Goal: Task Accomplishment & Management: Use online tool/utility

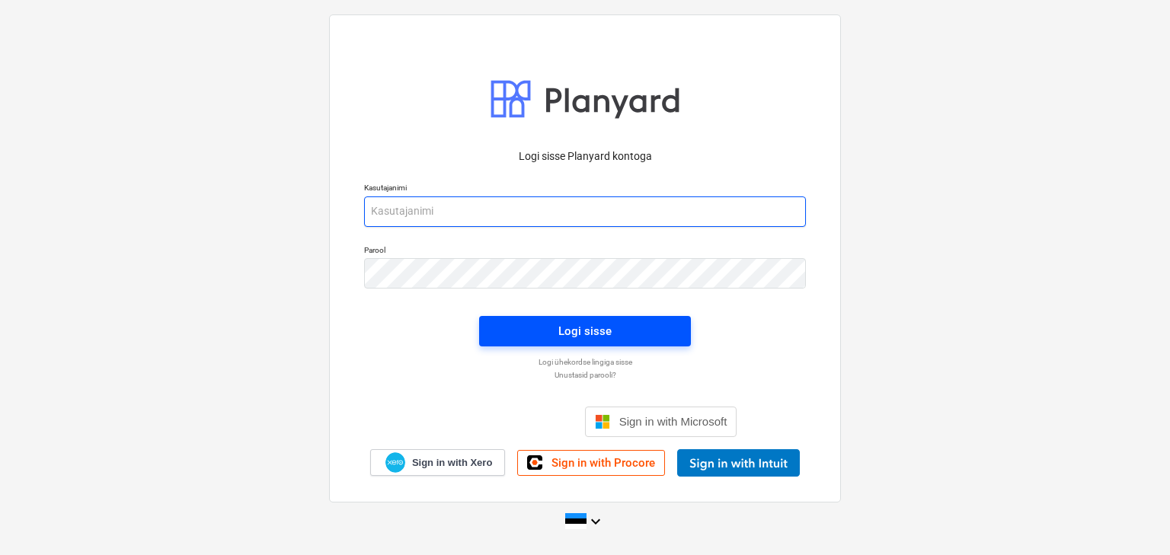
type input "[EMAIL_ADDRESS][DOMAIN_NAME]"
click at [548, 330] on span "Logi sisse" at bounding box center [584, 331] width 175 height 20
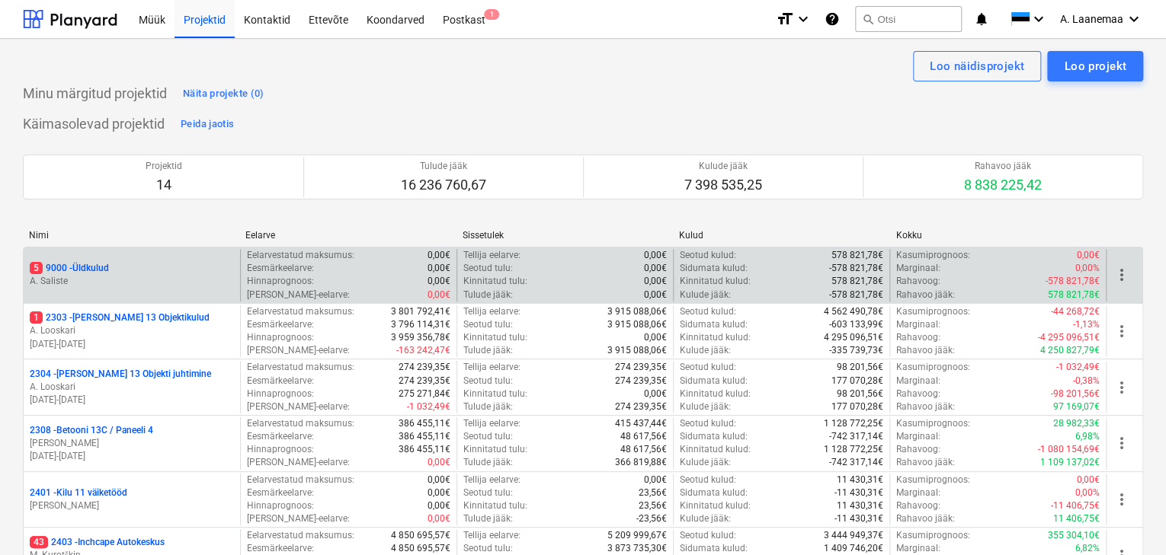
click at [41, 271] on span "5" at bounding box center [36, 268] width 13 height 12
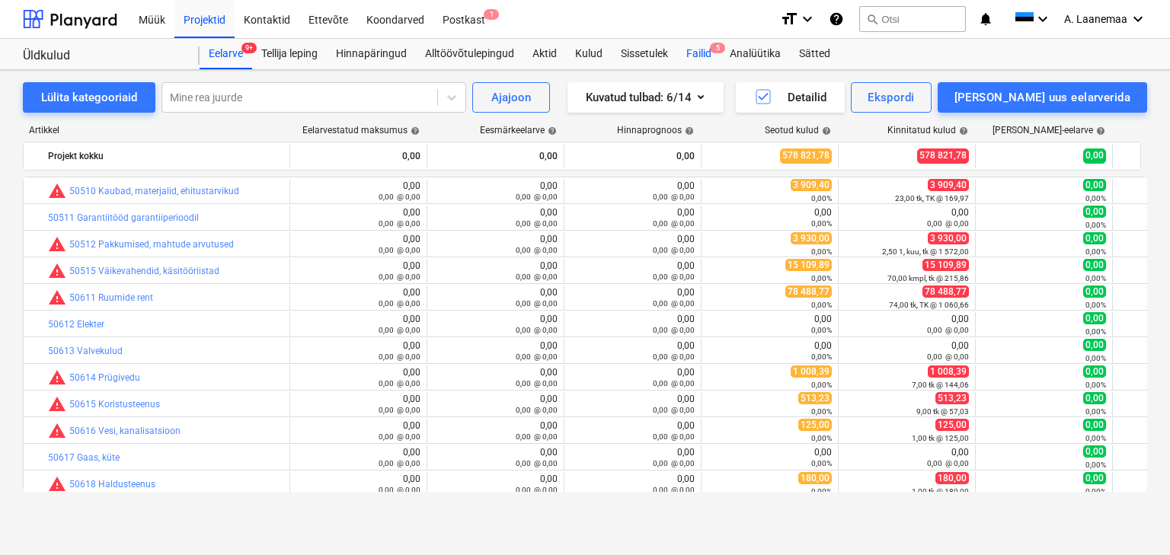
click at [696, 50] on div "Failid 5" at bounding box center [698, 54] width 43 height 30
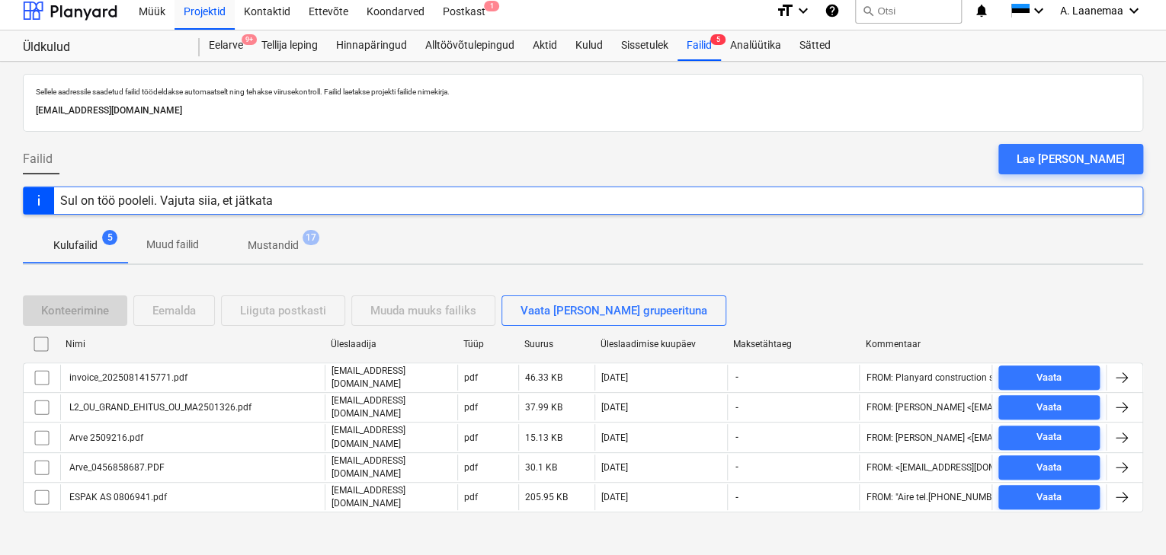
scroll to position [10, 0]
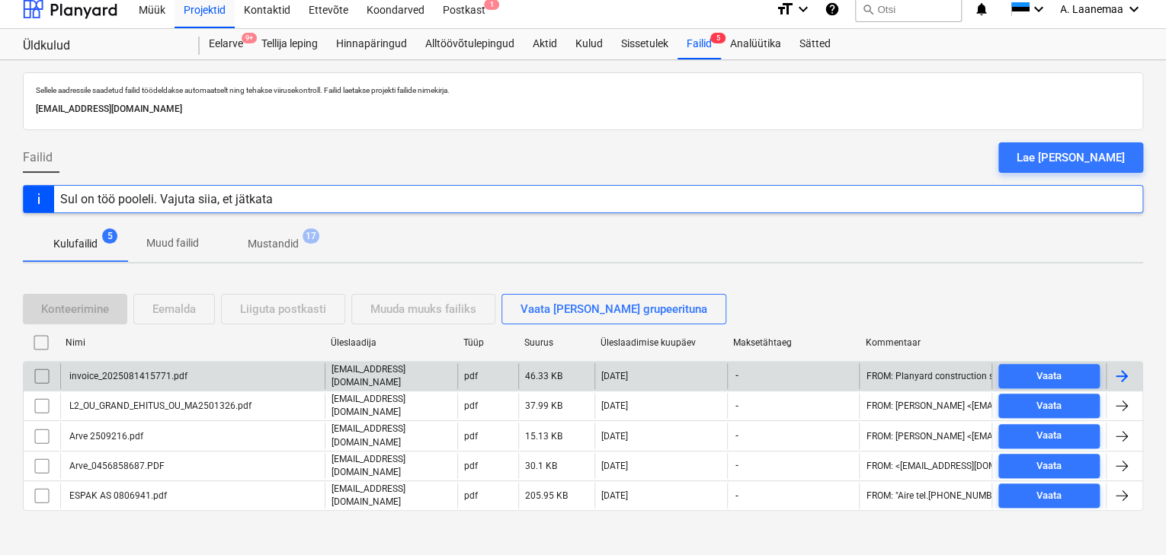
click at [171, 366] on div "invoice_2025081415771.pdf" at bounding box center [192, 376] width 264 height 26
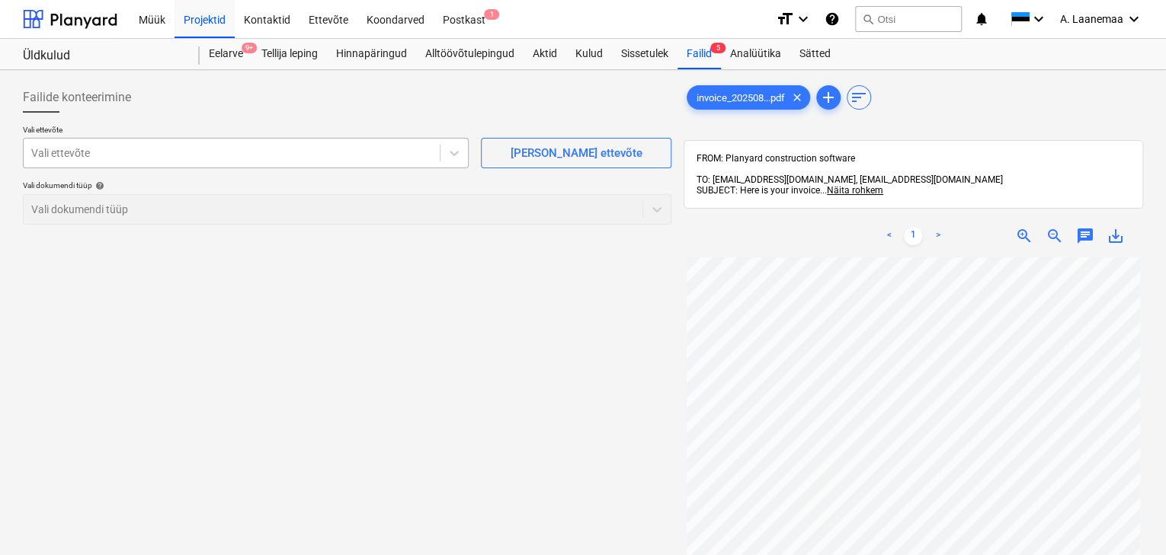
click at [133, 149] on div at bounding box center [231, 153] width 401 height 15
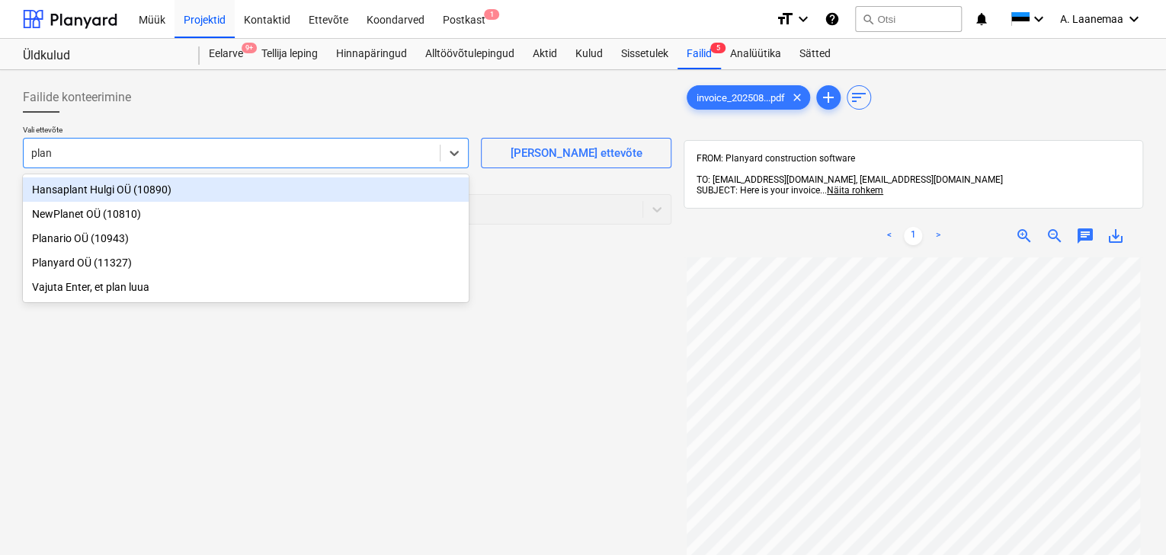
type input "plany"
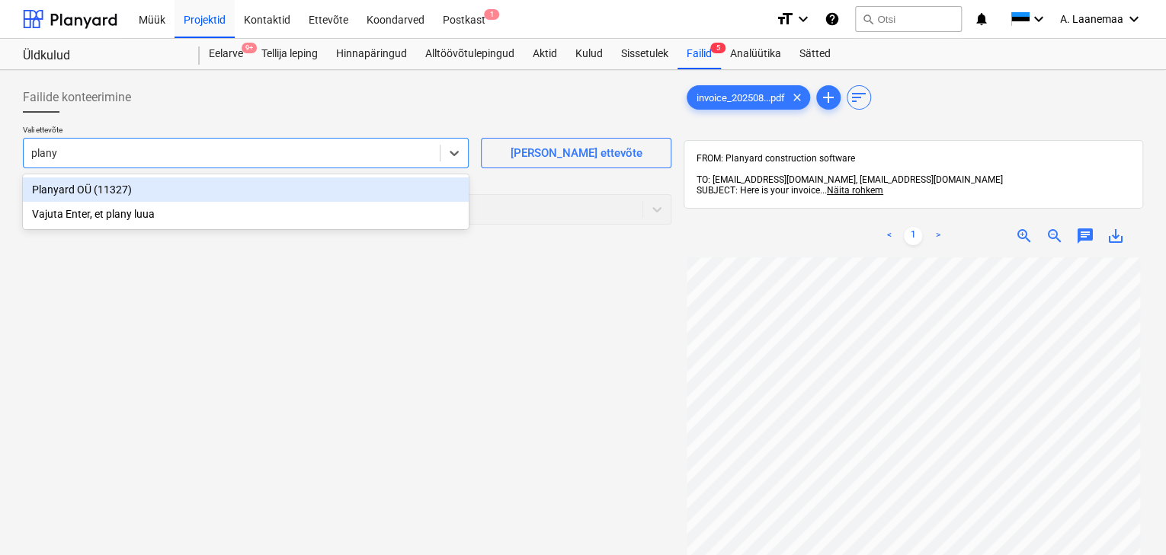
click at [126, 189] on div "Planyard OÜ (11327)" at bounding box center [246, 189] width 446 height 24
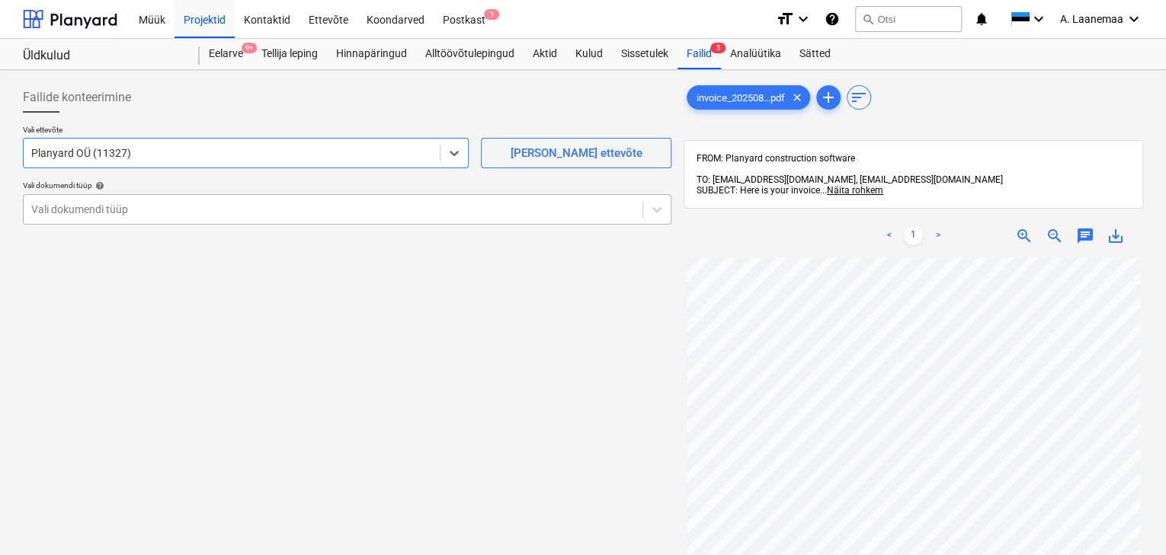
click at [116, 213] on div at bounding box center [332, 209] width 603 height 15
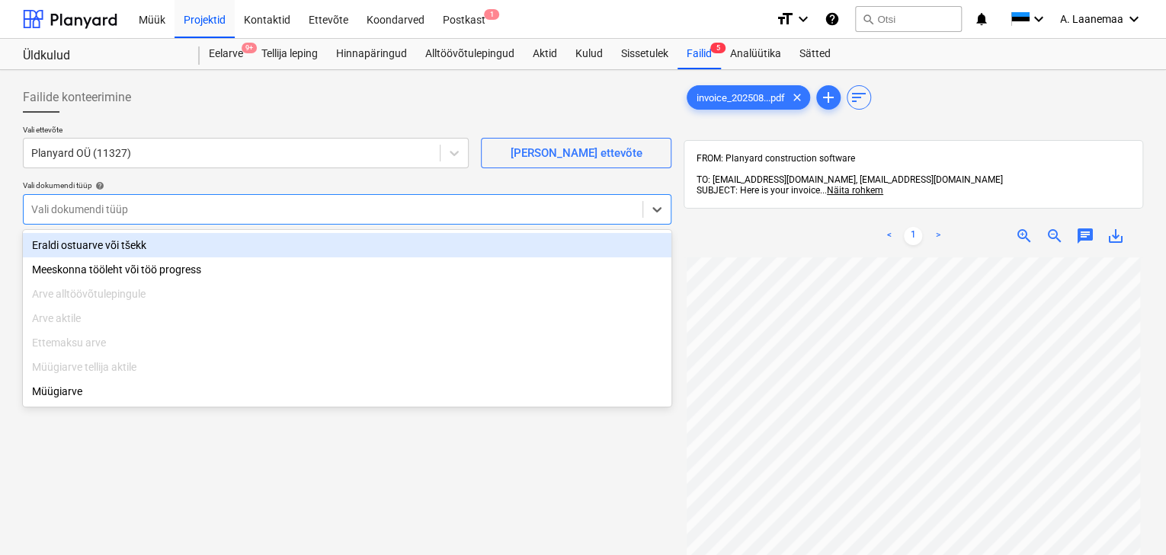
click at [130, 246] on div "Eraldi ostuarve või tšekk" at bounding box center [347, 245] width 648 height 24
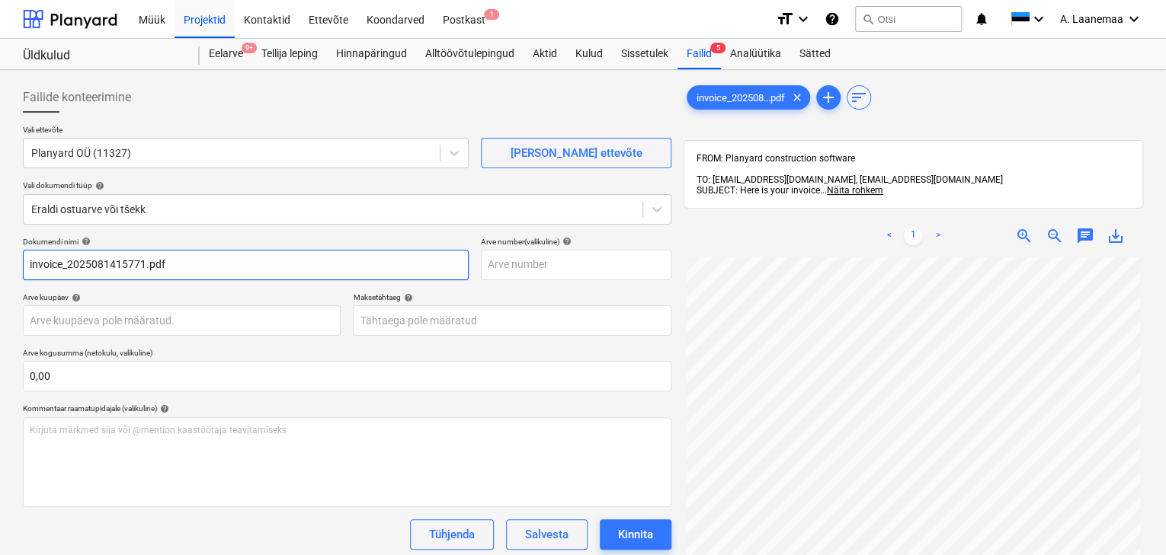
click at [181, 260] on input "invoice_2025081415771.pdf" at bounding box center [246, 265] width 446 height 30
type input "2025081415771"
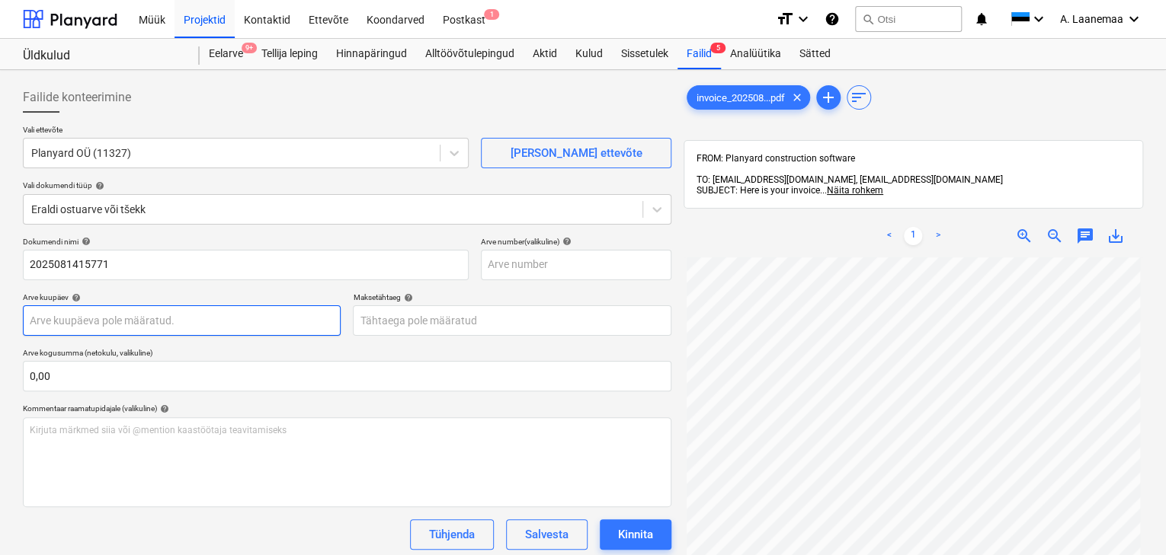
click at [105, 318] on body "Müük Projektid Kontaktid Ettevõte Koondarved Postkast 1 format_size keyboard_ar…" at bounding box center [583, 277] width 1166 height 555
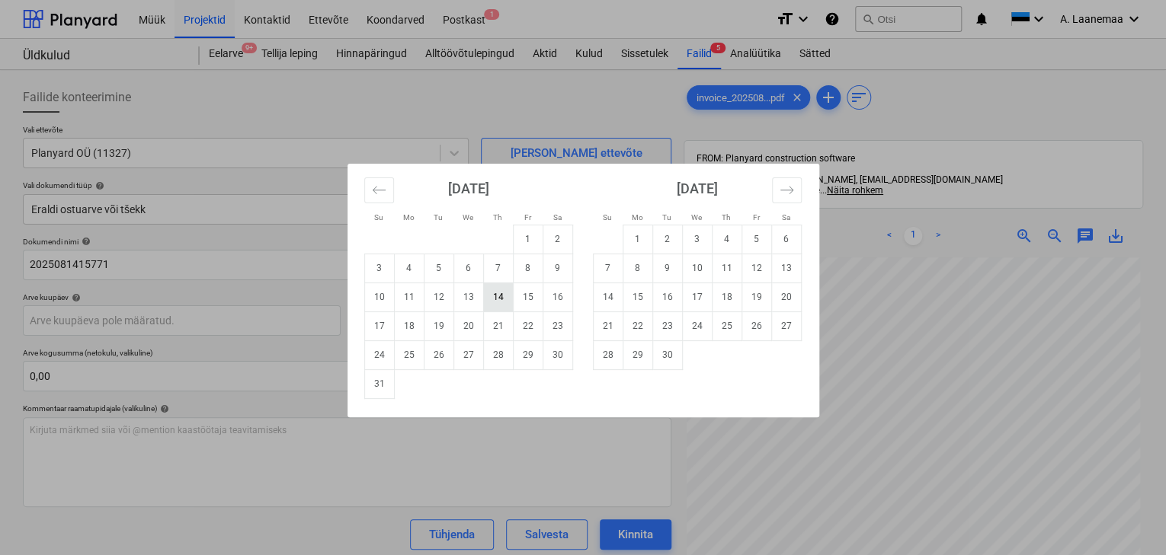
click at [502, 303] on td "14" at bounding box center [498, 297] width 30 height 29
type input "[DATE]"
click at [481, 313] on body "Müük Projektid Kontaktid Ettevõte Koondarved Postkast 1 format_size keyboard_ar…" at bounding box center [583, 277] width 1166 height 555
click at [499, 331] on td "21" at bounding box center [498, 326] width 30 height 29
type input "[DATE]"
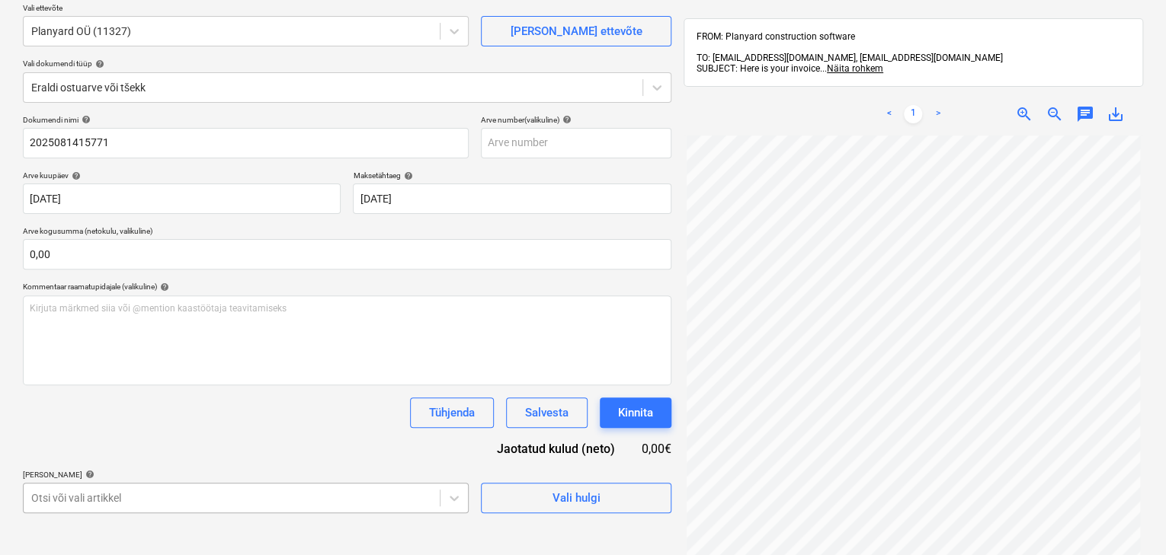
scroll to position [317, 0]
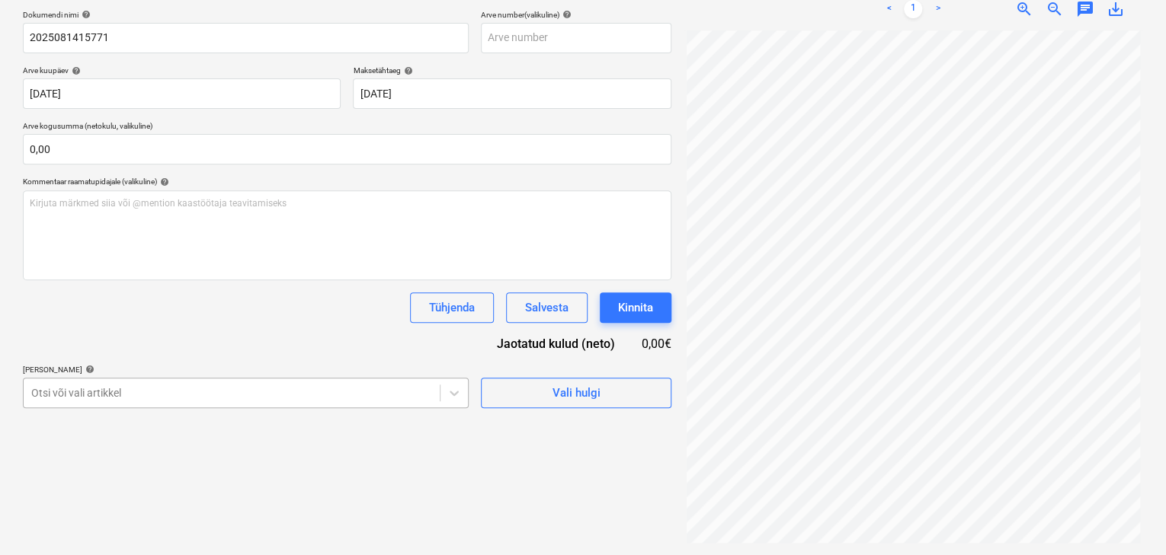
click at [315, 328] on body "Müük Projektid Kontaktid Ettevõte Koondarved Postkast 1 format_size keyboard_ar…" at bounding box center [583, 50] width 1166 height 555
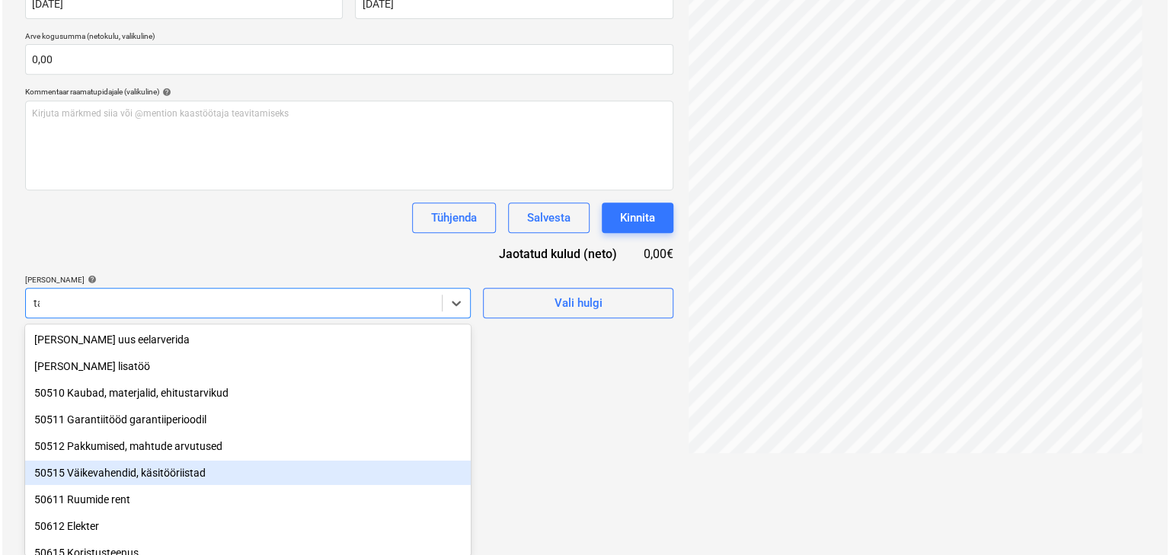
scroll to position [216, 0]
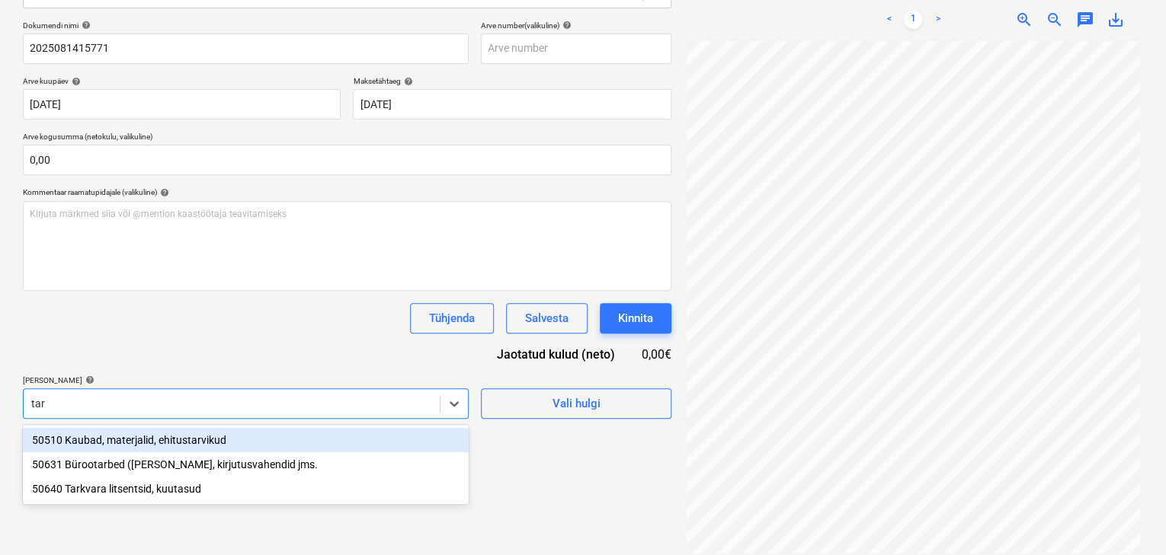
type input "tark"
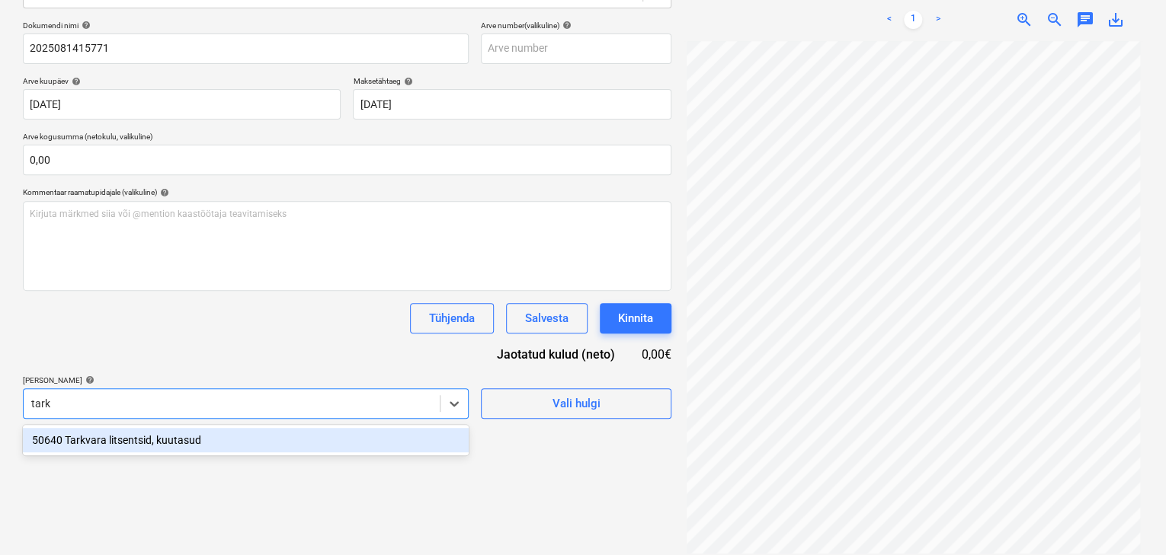
click at [195, 436] on div "50640 Tarkvara litsentsid, kuutasud" at bounding box center [246, 440] width 446 height 24
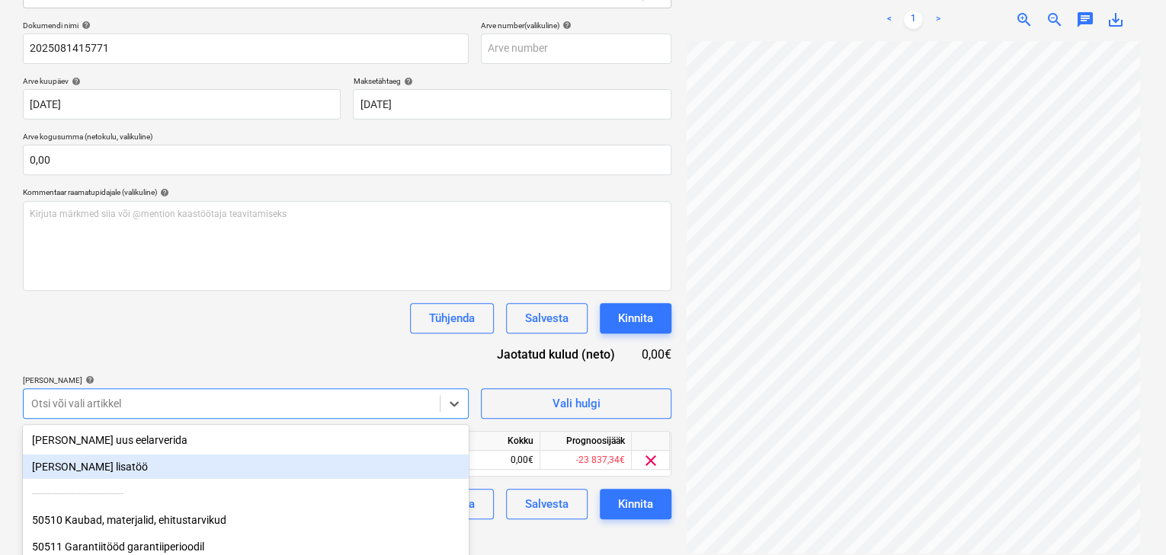
click at [598, 539] on div "Failide konteerimine Vali ettevõte Planyard OÜ (11327) [PERSON_NAME] uus ettevõ…" at bounding box center [347, 210] width 660 height 700
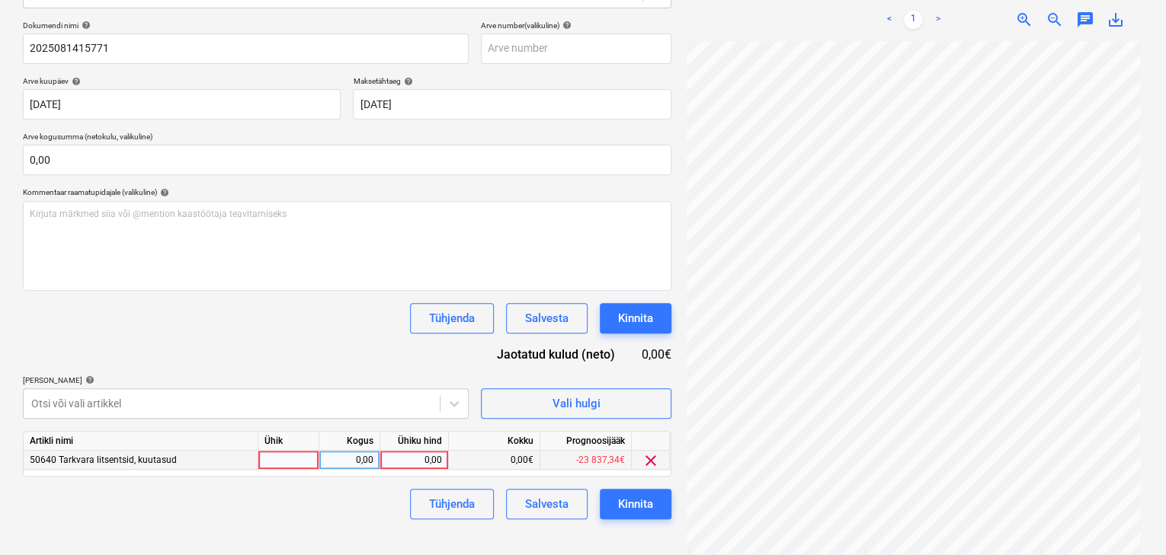
click at [427, 462] on div "0,00" at bounding box center [414, 460] width 56 height 19
type input "400"
click at [632, 503] on div "Kinnita" at bounding box center [635, 504] width 35 height 20
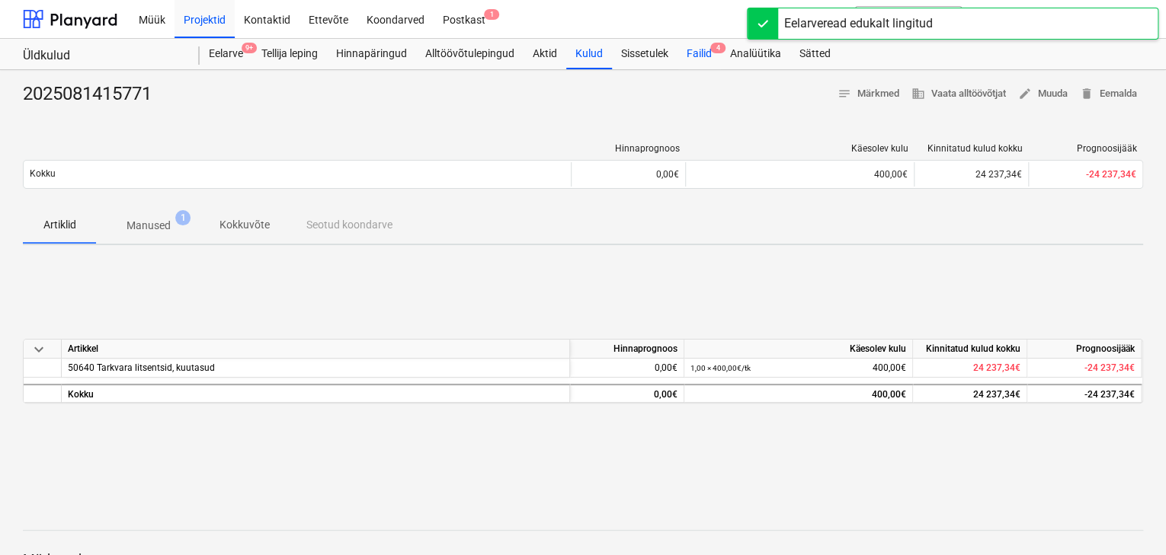
drag, startPoint x: 698, startPoint y: 52, endPoint x: 692, endPoint y: 57, distance: 8.1
click at [698, 53] on div "Failid 4" at bounding box center [698, 54] width 43 height 30
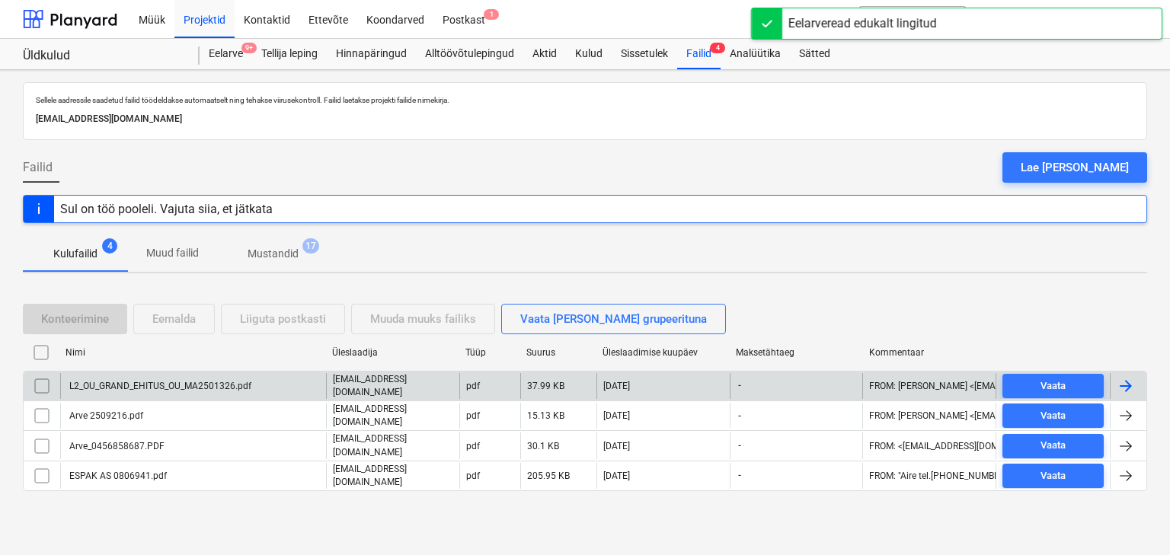
click at [152, 381] on div "L2_OU_GRAND_EHITUS_OU_MA2501326.pdf" at bounding box center [159, 386] width 184 height 11
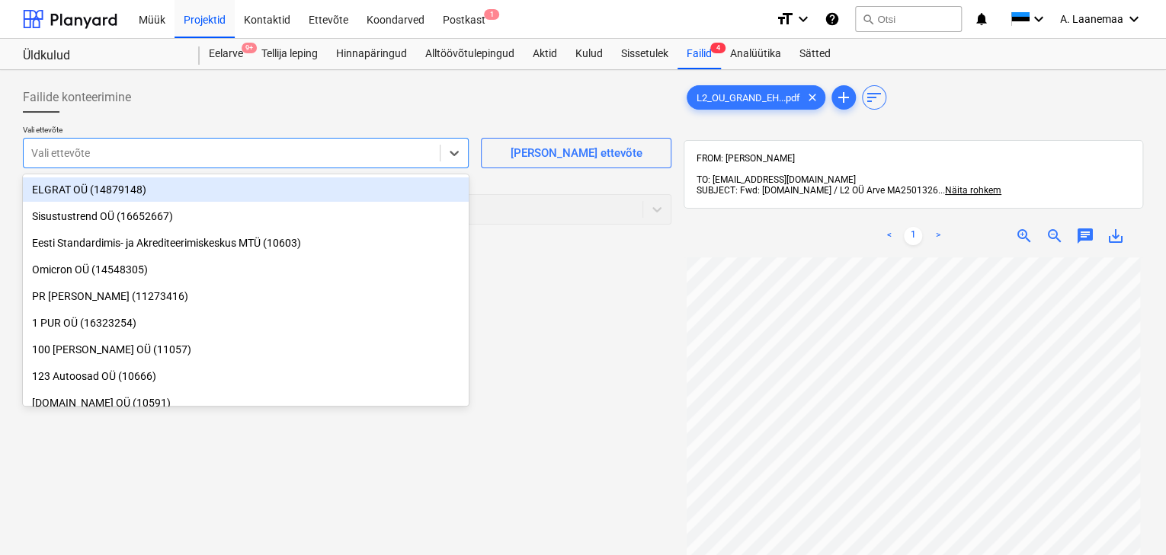
click at [70, 151] on div at bounding box center [231, 153] width 401 height 15
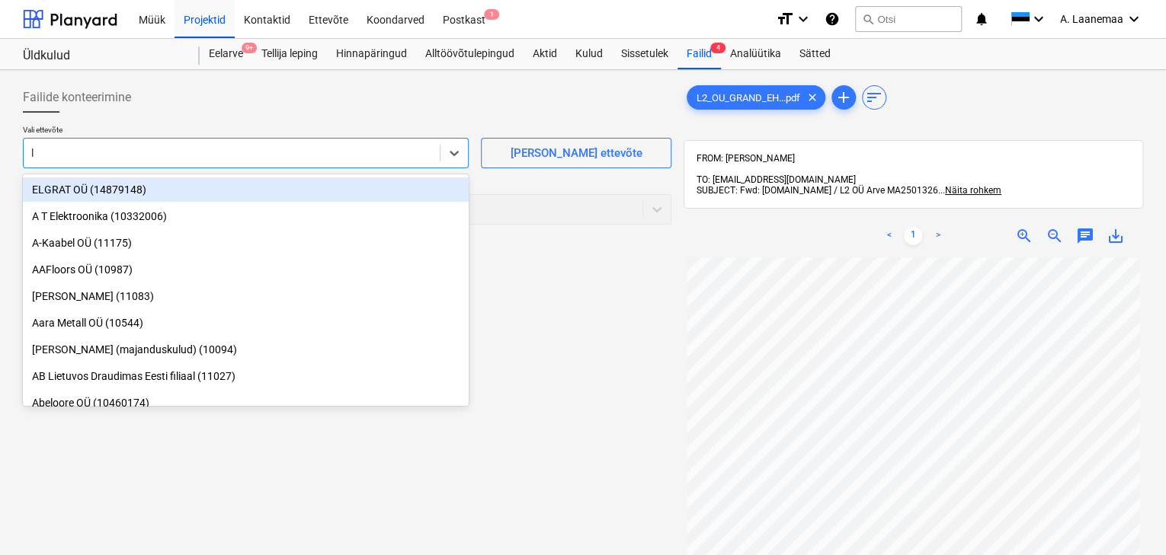
type input "l2"
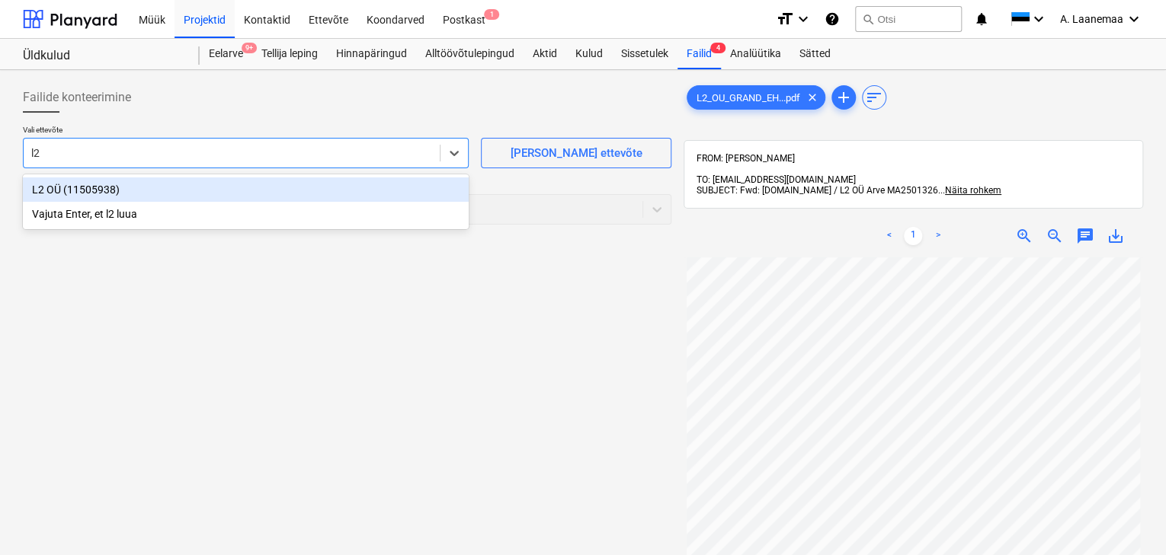
click at [64, 193] on div "L2 OÜ (11505938)" at bounding box center [246, 189] width 446 height 24
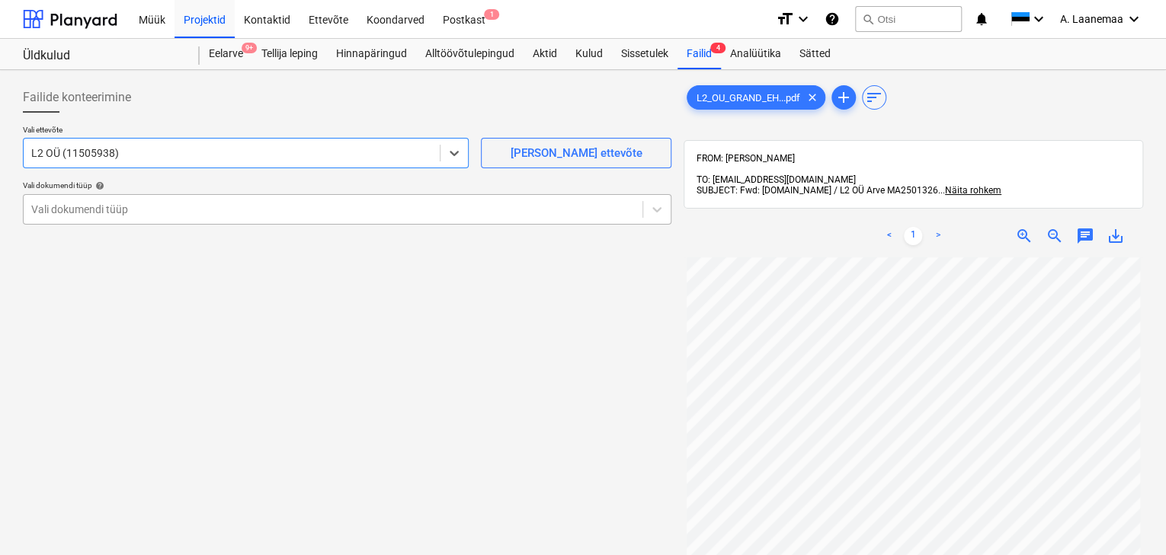
click at [68, 206] on div at bounding box center [332, 209] width 603 height 15
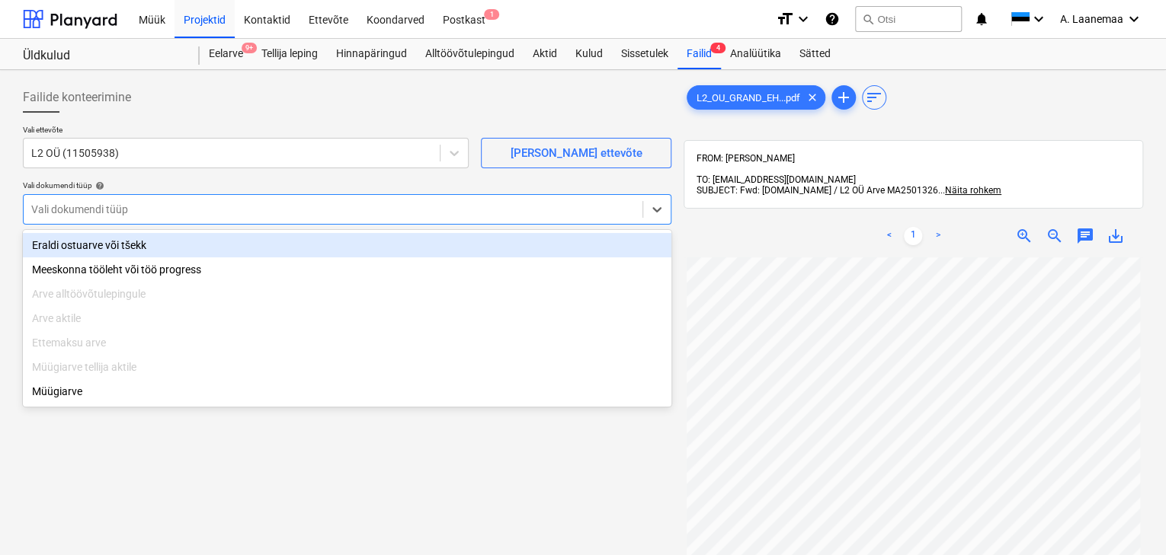
click at [76, 240] on div "Eraldi ostuarve või tšekk" at bounding box center [347, 245] width 648 height 24
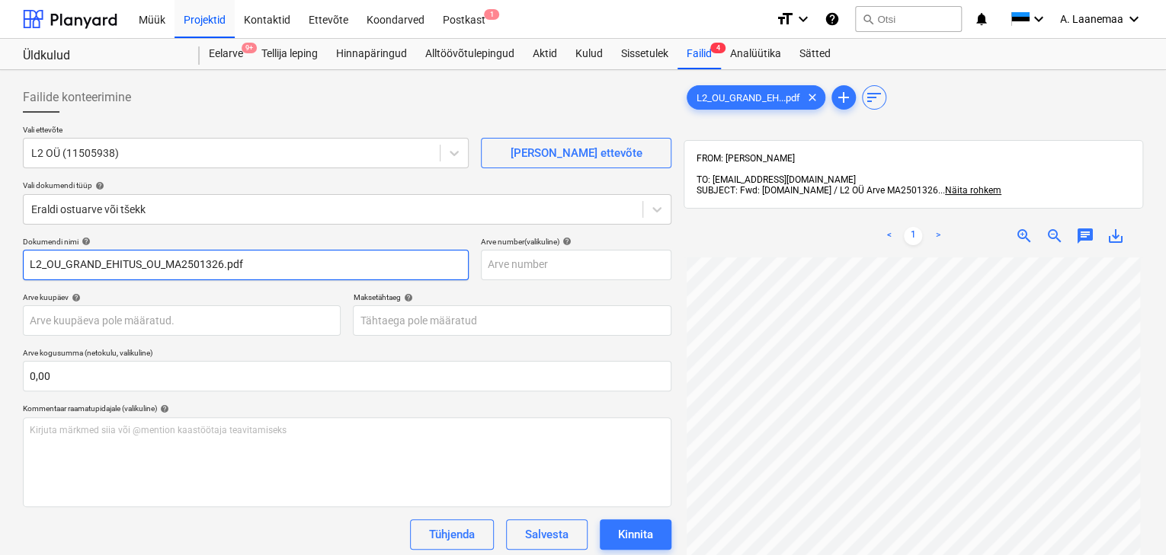
click at [282, 267] on input "L2_OU_GRAND_EHITUS_OU_MA2501326.pdf" at bounding box center [246, 265] width 446 height 30
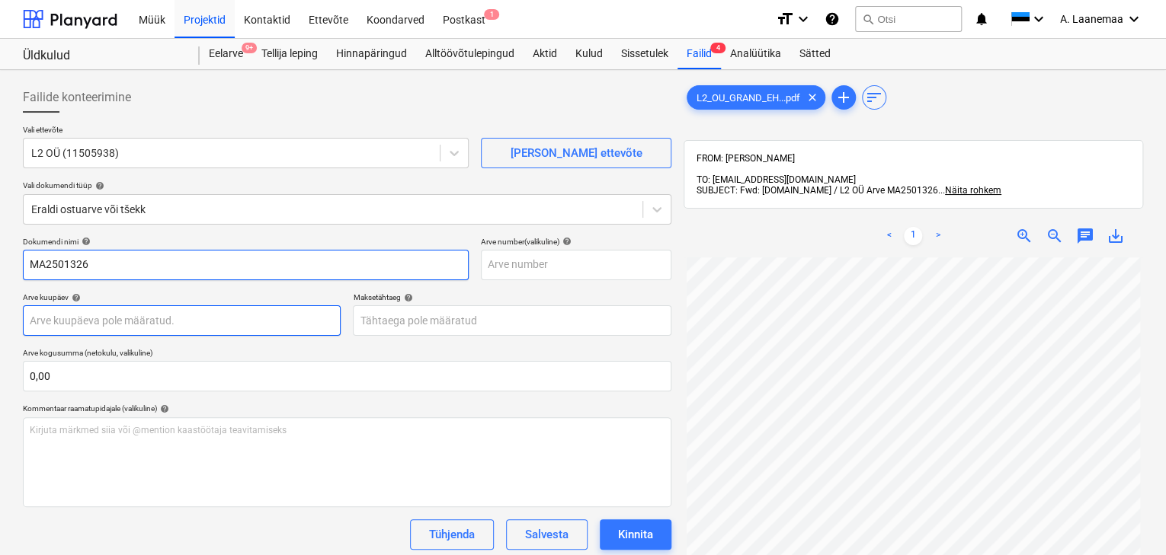
type input "MA2501326"
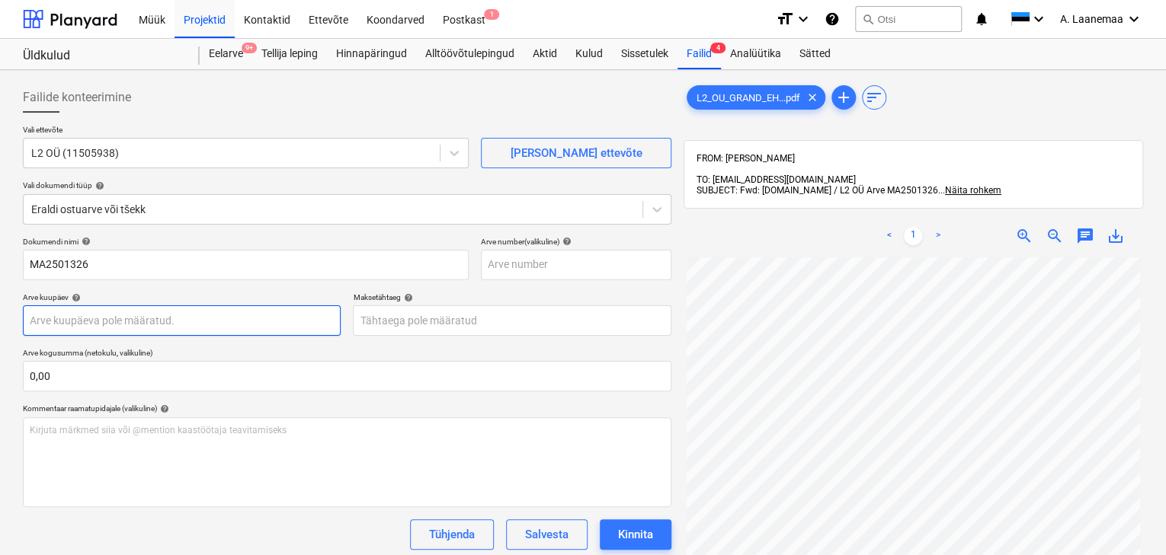
click at [219, 313] on body "Müük Projektid Kontaktid Ettevõte Koondarved Postkast 1 format_size keyboard_ar…" at bounding box center [583, 277] width 1166 height 555
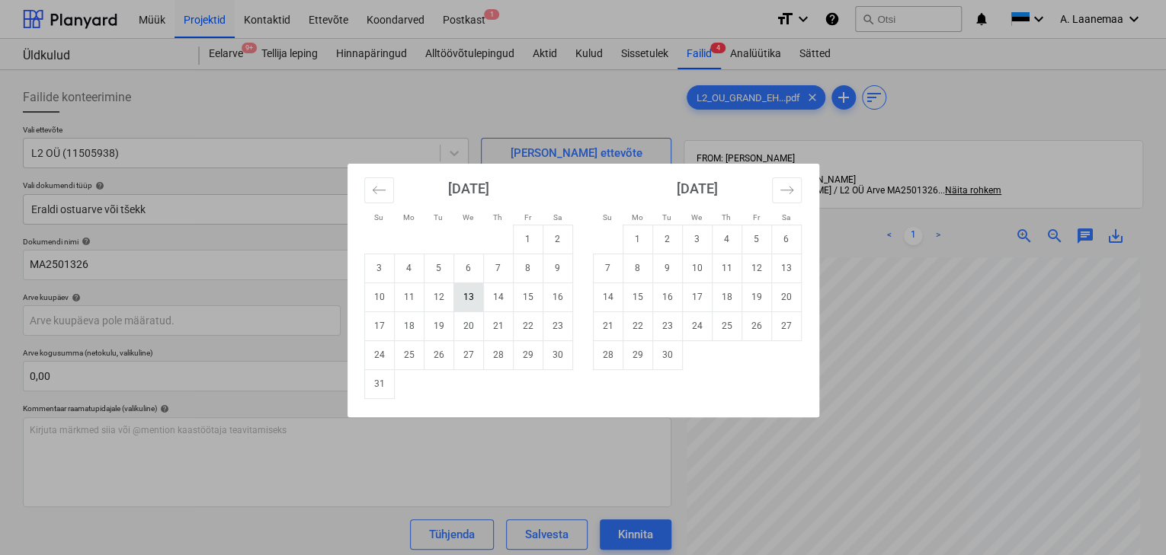
click at [474, 296] on td "13" at bounding box center [468, 297] width 30 height 29
type input "[DATE]"
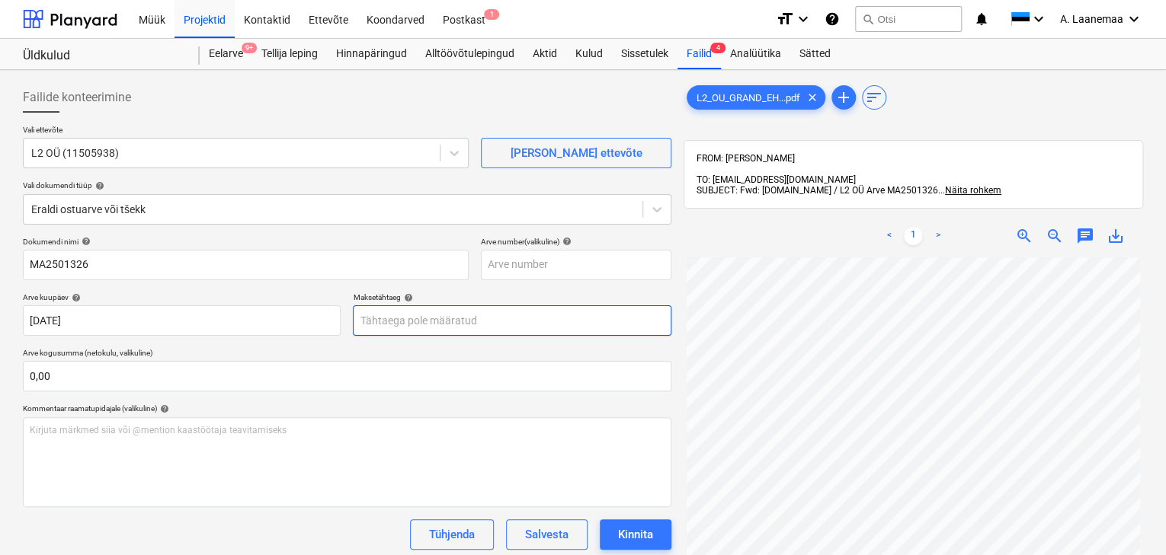
click at [450, 312] on body "Müük Projektid Kontaktid Ettevõte Koondarved Postkast 1 format_size keyboard_ar…" at bounding box center [583, 277] width 1166 height 555
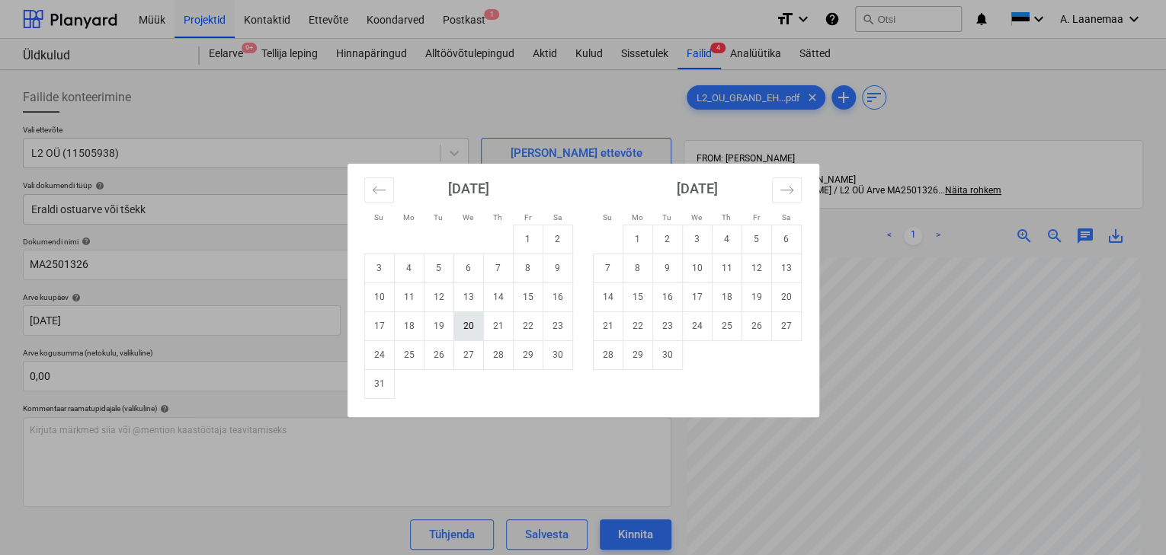
click at [460, 322] on td "20" at bounding box center [468, 326] width 30 height 29
type input "[DATE]"
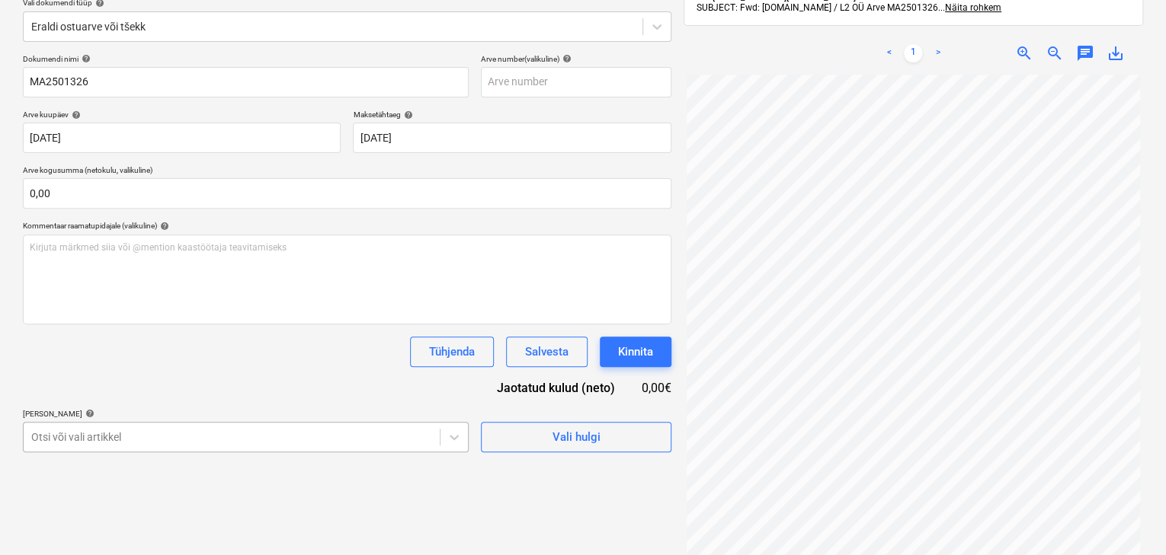
scroll to position [317, 0]
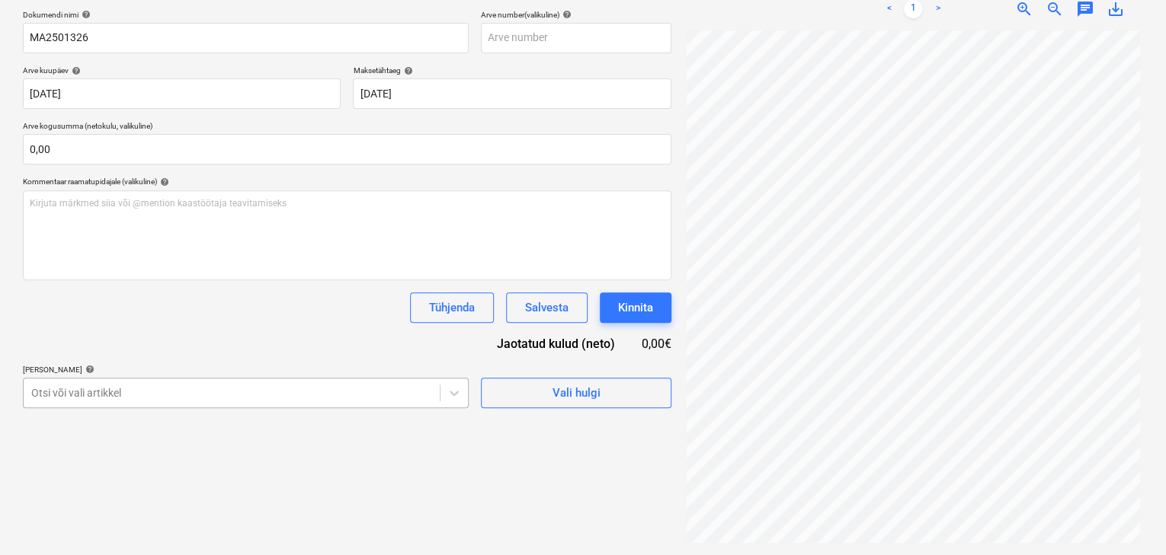
click at [250, 328] on body "Müük Projektid Kontaktid Ettevõte Koondarved Postkast 1 format_size keyboard_ar…" at bounding box center [583, 50] width 1166 height 555
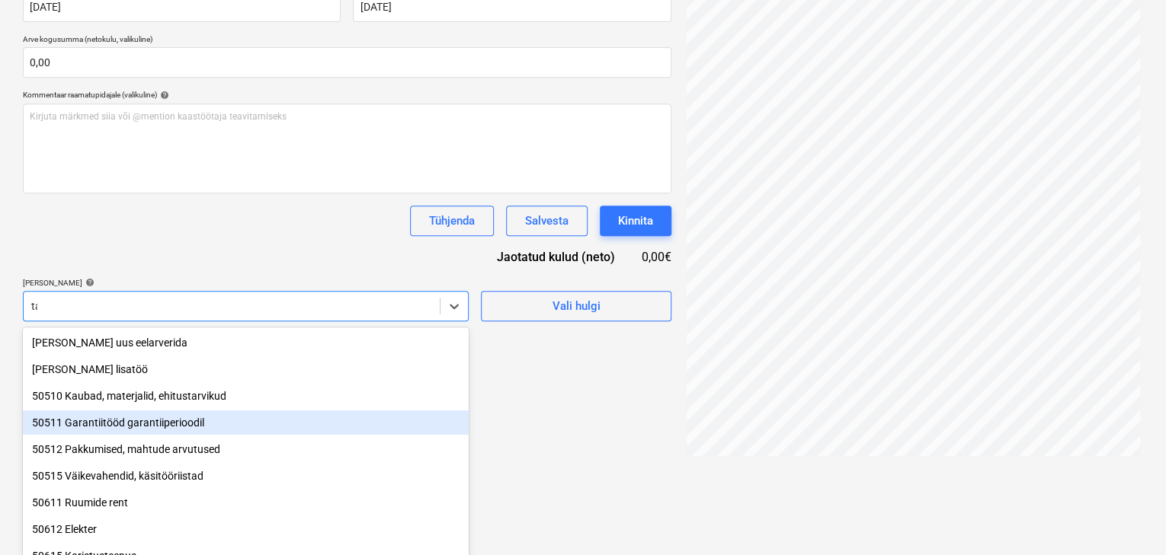
type input "tar"
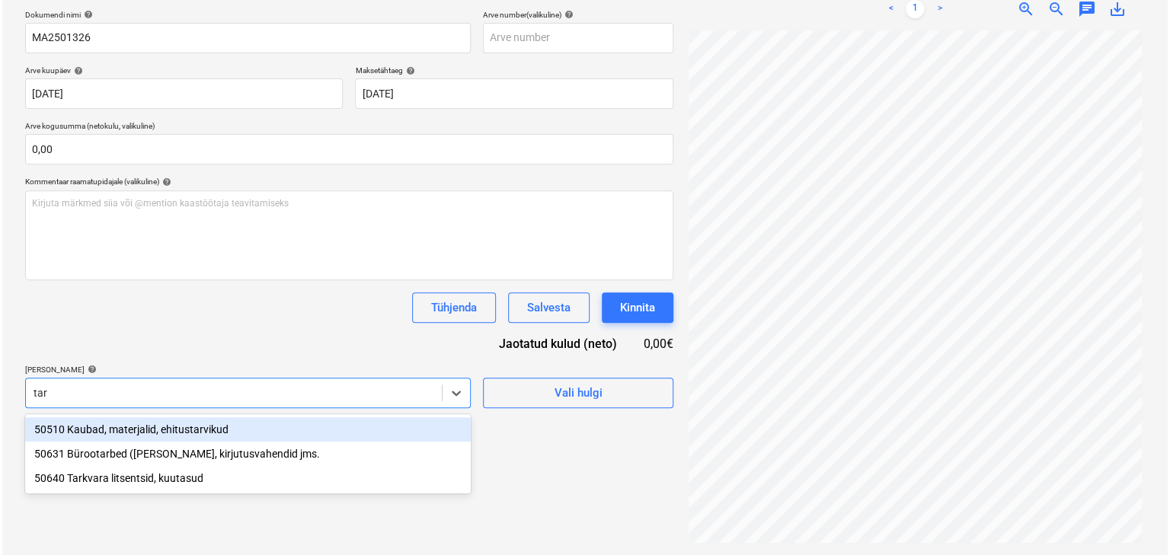
scroll to position [216, 0]
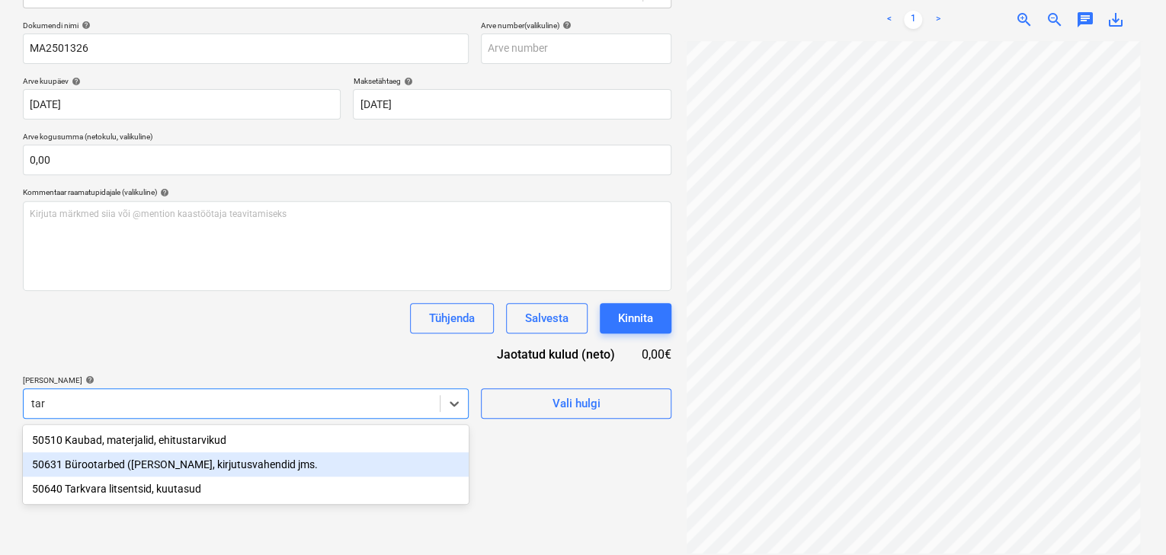
click at [180, 463] on div "50631 Bürootarbed ([PERSON_NAME], kirjutusvahendid jms." at bounding box center [246, 465] width 446 height 24
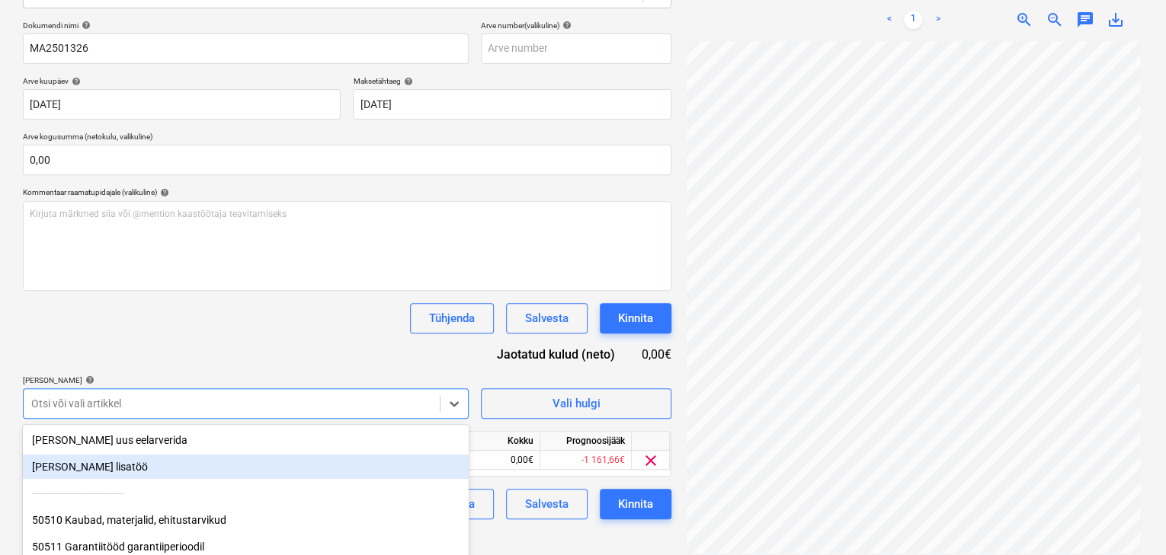
click at [606, 531] on div "Failide konteerimine Vali ettevõte L2 OÜ (11505938) [PERSON_NAME] uus ettevõte …" at bounding box center [347, 210] width 660 height 700
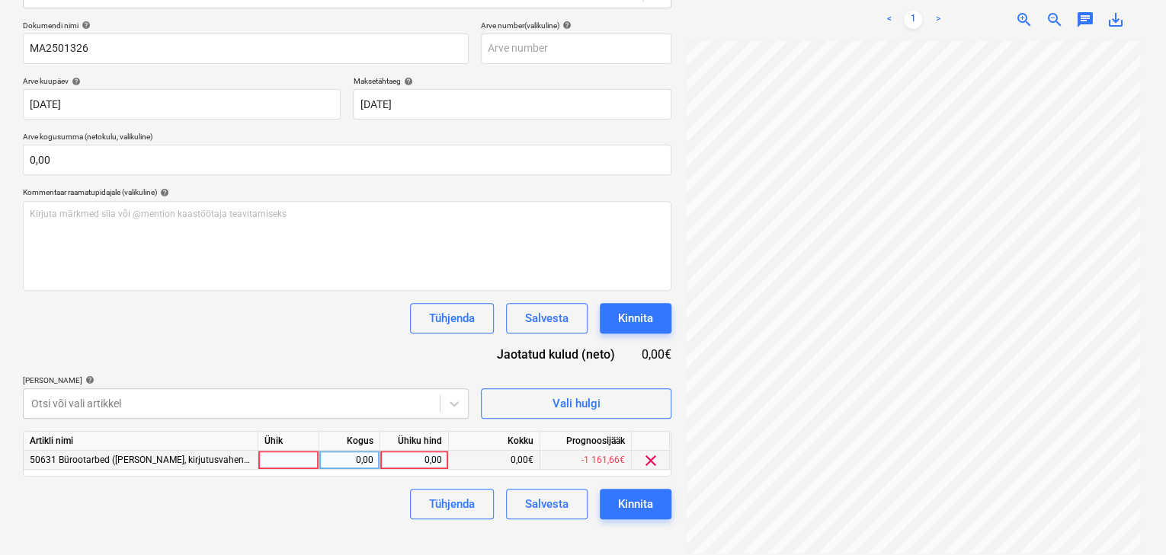
click at [411, 456] on div "0,00" at bounding box center [414, 460] width 56 height 19
type input "184,68"
click at [625, 498] on div "Kinnita" at bounding box center [635, 504] width 35 height 20
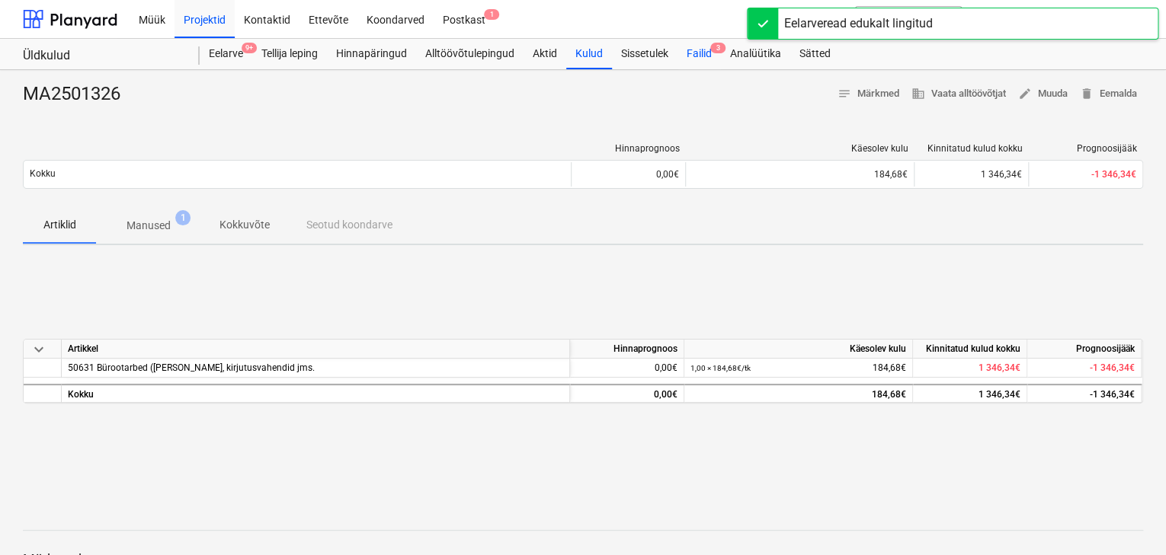
drag, startPoint x: 699, startPoint y: 50, endPoint x: 692, endPoint y: 68, distance: 19.8
click at [699, 50] on div "Failid 3" at bounding box center [698, 54] width 43 height 30
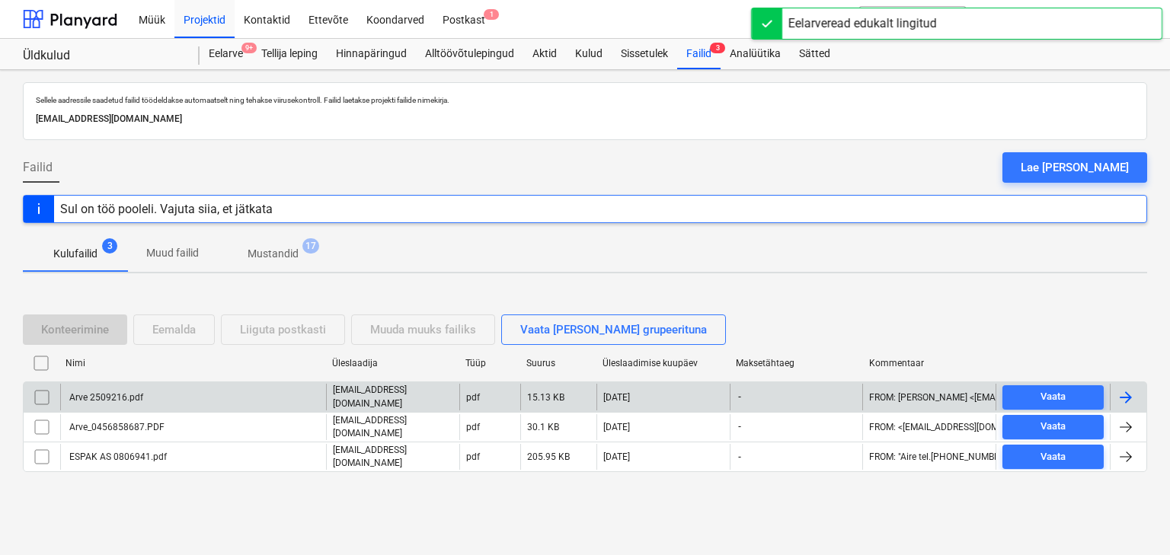
click at [107, 401] on div "Arve 2509216.pdf" at bounding box center [105, 397] width 76 height 11
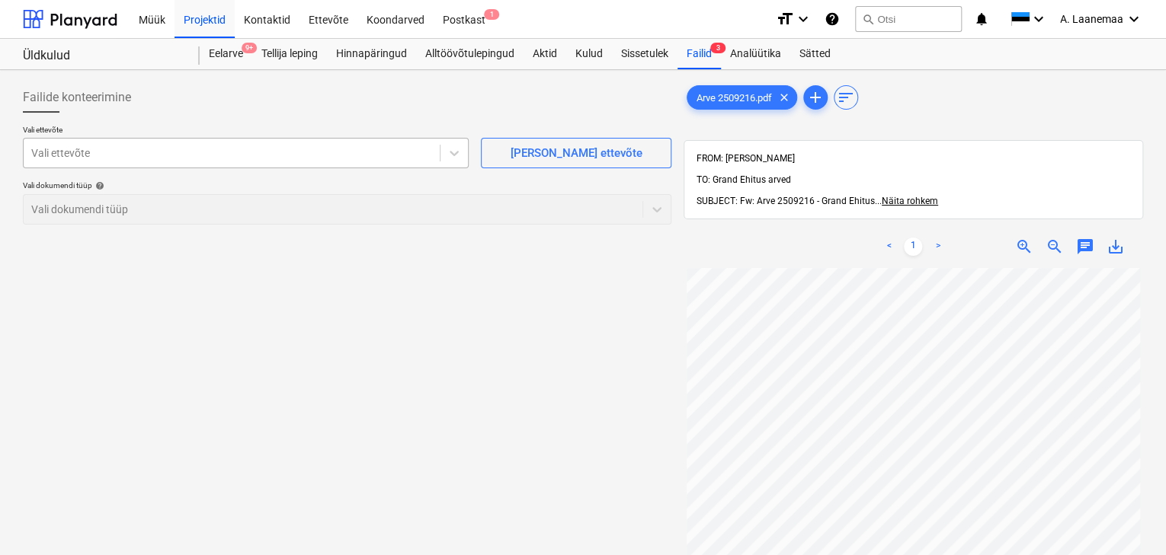
click at [98, 153] on div at bounding box center [231, 153] width 401 height 15
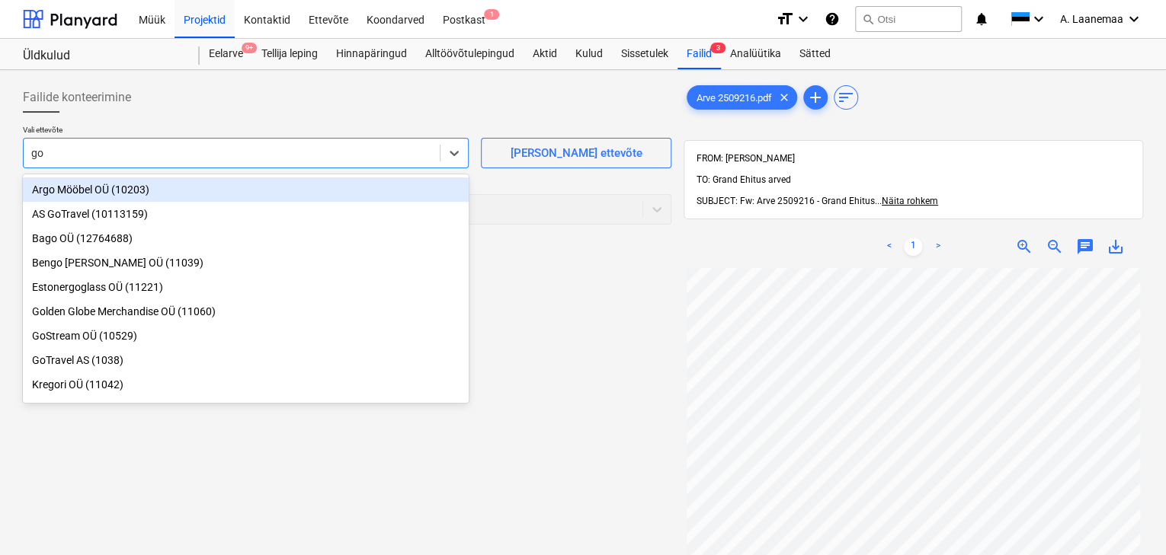
type input "got"
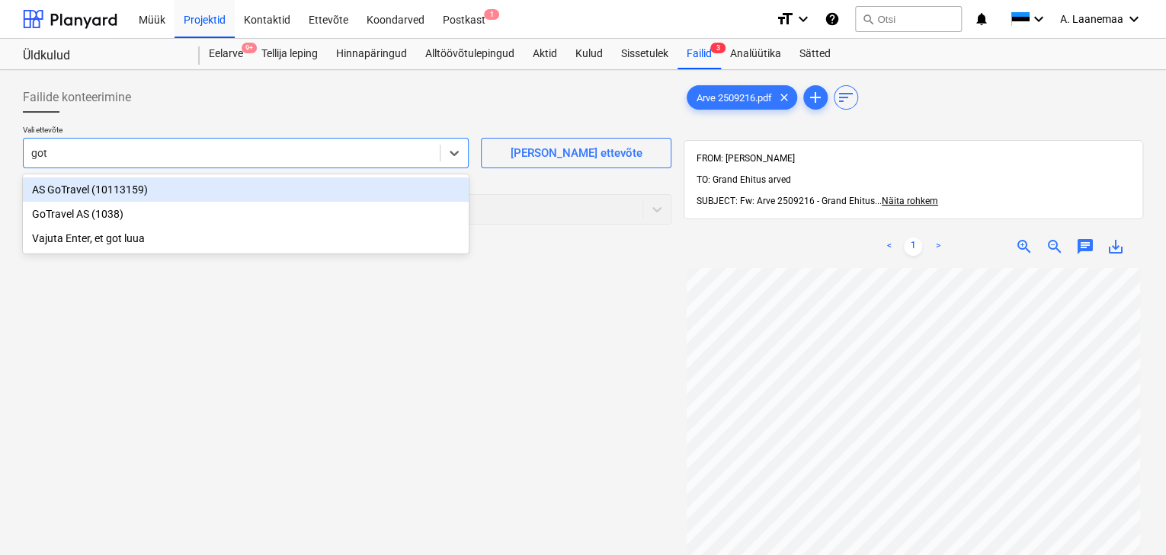
click at [82, 201] on div "AS GoTravel (10113159)" at bounding box center [246, 189] width 446 height 24
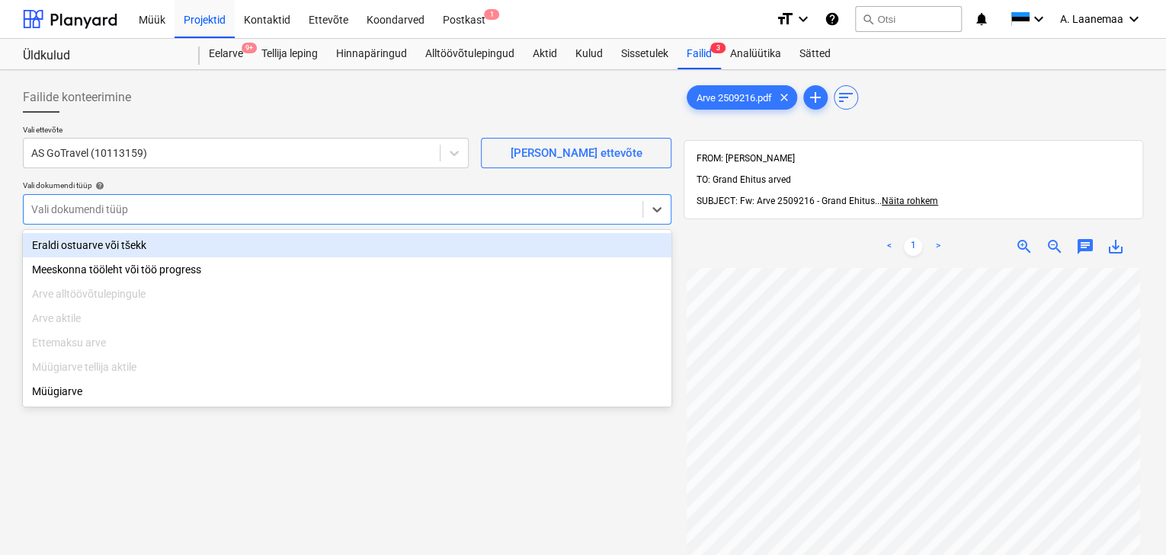
click at [85, 207] on div at bounding box center [332, 209] width 603 height 15
click at [90, 253] on div "Eraldi ostuarve või tšekk" at bounding box center [347, 245] width 648 height 24
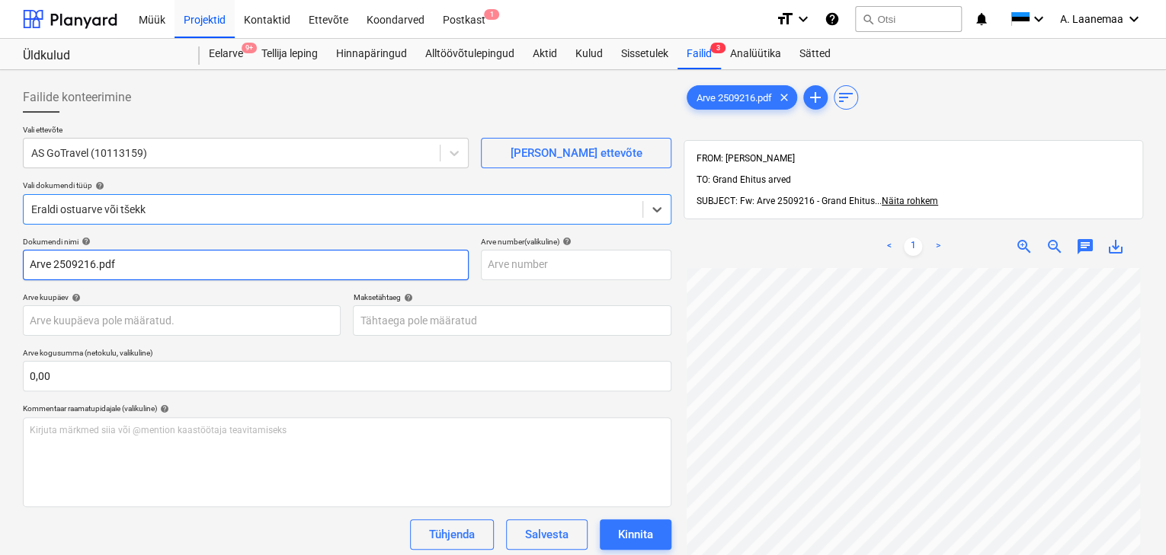
click at [122, 259] on input "Arve 2509216.pdf" at bounding box center [246, 265] width 446 height 30
type input "2509216"
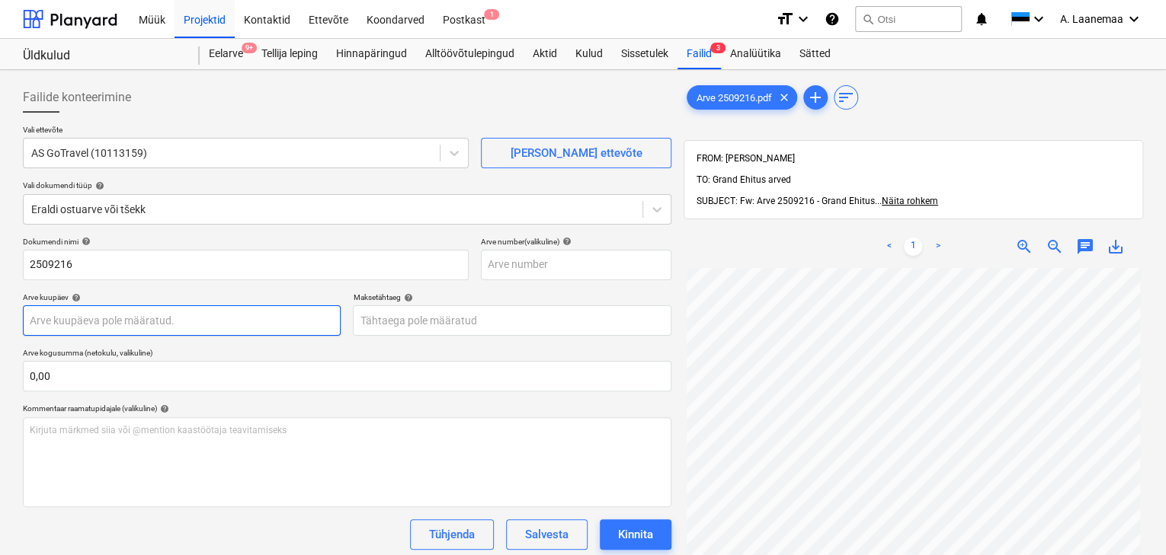
click at [116, 313] on body "Müük Projektid Kontaktid Ettevõte Koondarved Postkast 1 format_size keyboard_ar…" at bounding box center [583, 277] width 1166 height 555
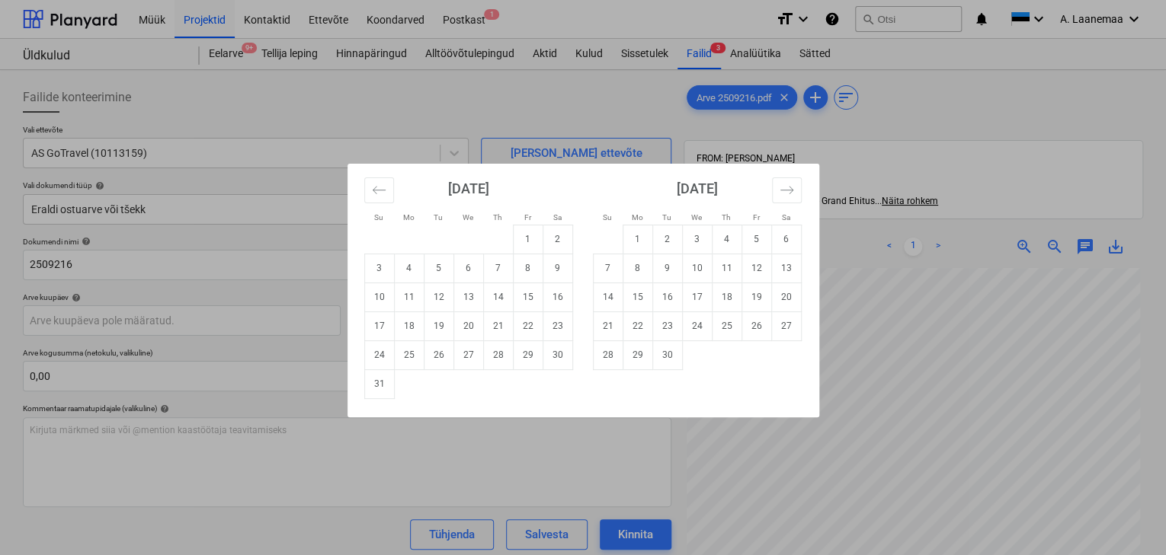
click at [903, 124] on div "Su Mo Tu We Th Fr Sa Su Mo Tu We Th Fr Sa [DATE] 1 2 3 4 5 6 7 8 9 10 11 12 13 …" at bounding box center [583, 277] width 1166 height 555
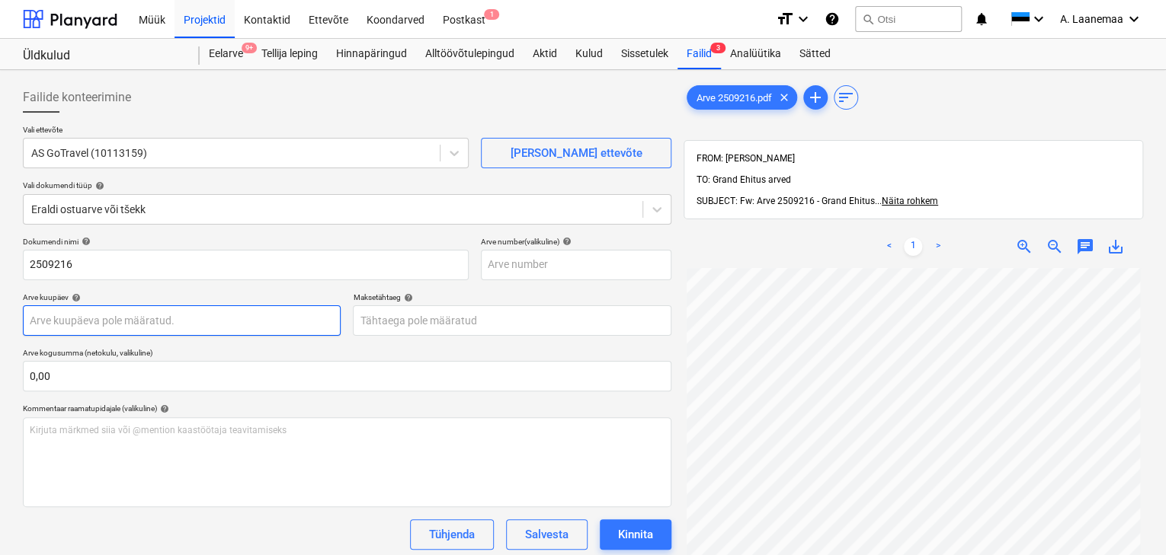
click at [73, 315] on body "Müük Projektid Kontaktid Ettevõte Koondarved Postkast 1 format_size keyboard_ar…" at bounding box center [583, 277] width 1166 height 555
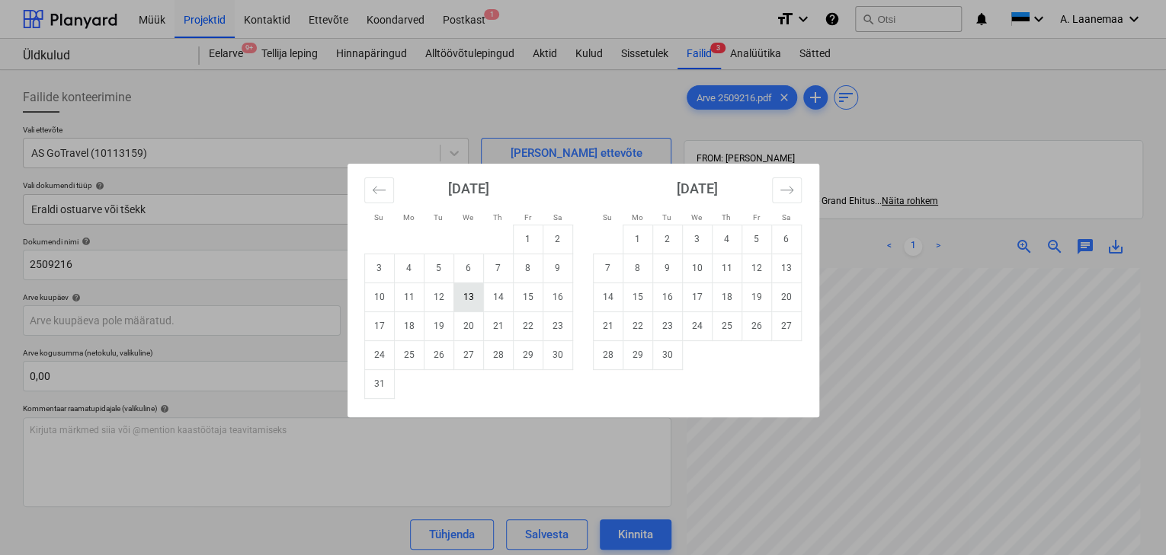
click at [475, 294] on td "13" at bounding box center [468, 297] width 30 height 29
type input "[DATE]"
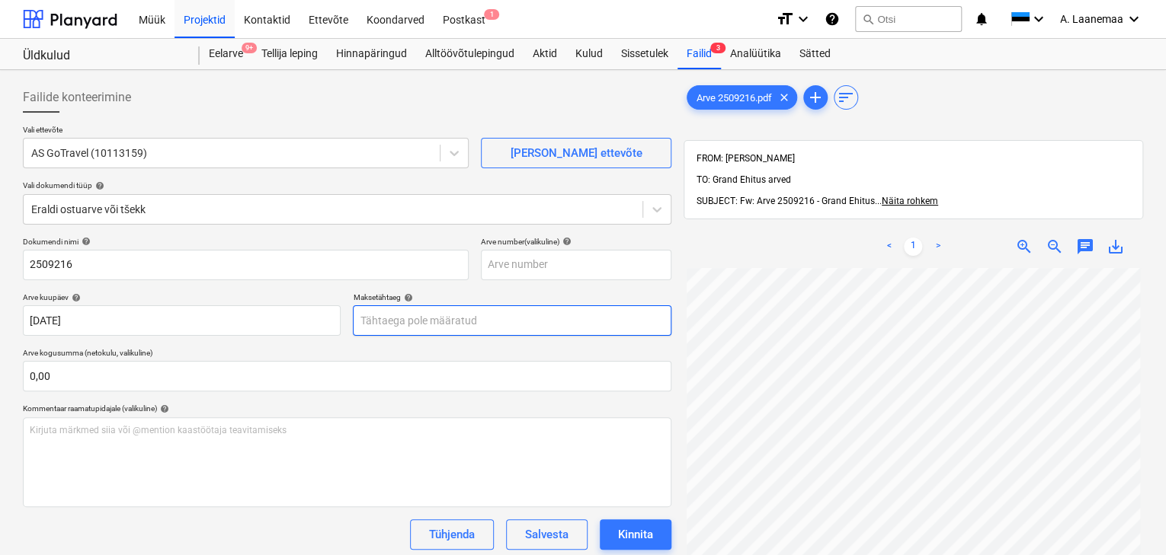
click at [448, 320] on body "Müük Projektid Kontaktid Ettevõte Koondarved Postkast 1 format_size keyboard_ar…" at bounding box center [583, 277] width 1166 height 555
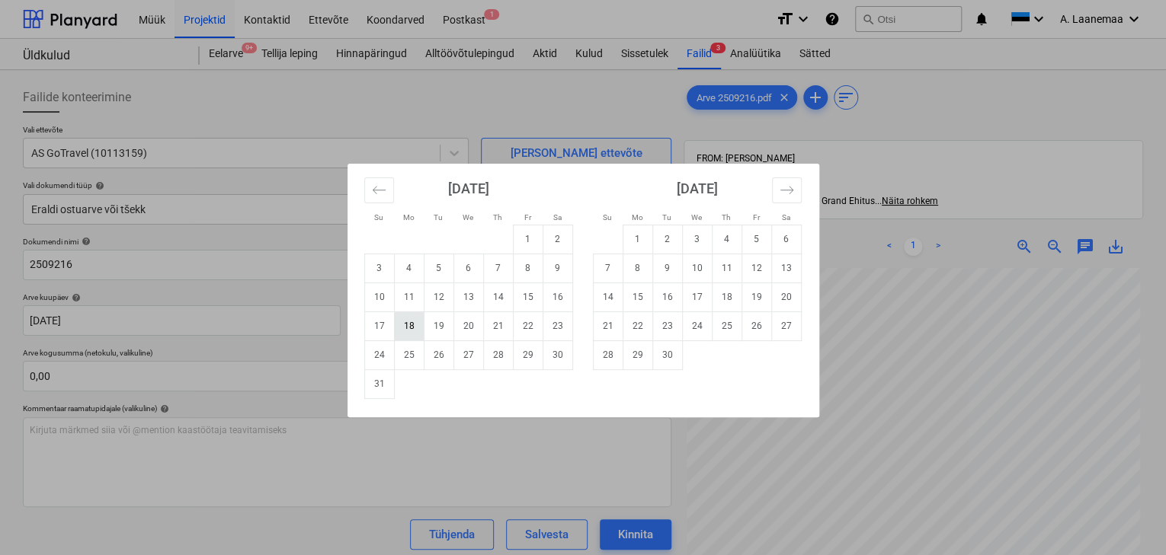
click at [403, 331] on td "18" at bounding box center [409, 326] width 30 height 29
type input "[DATE]"
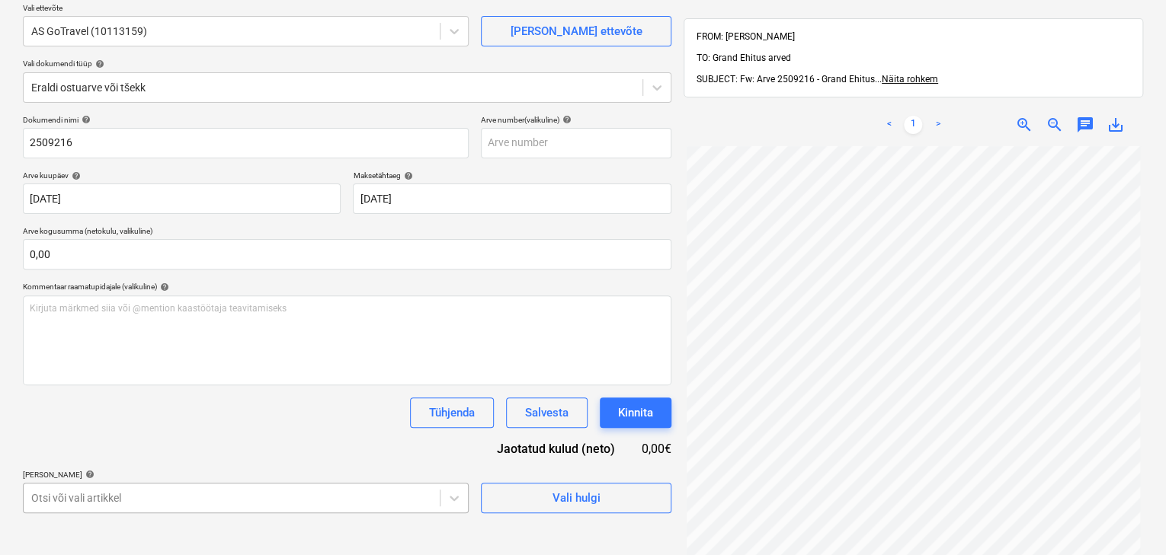
scroll to position [317, 0]
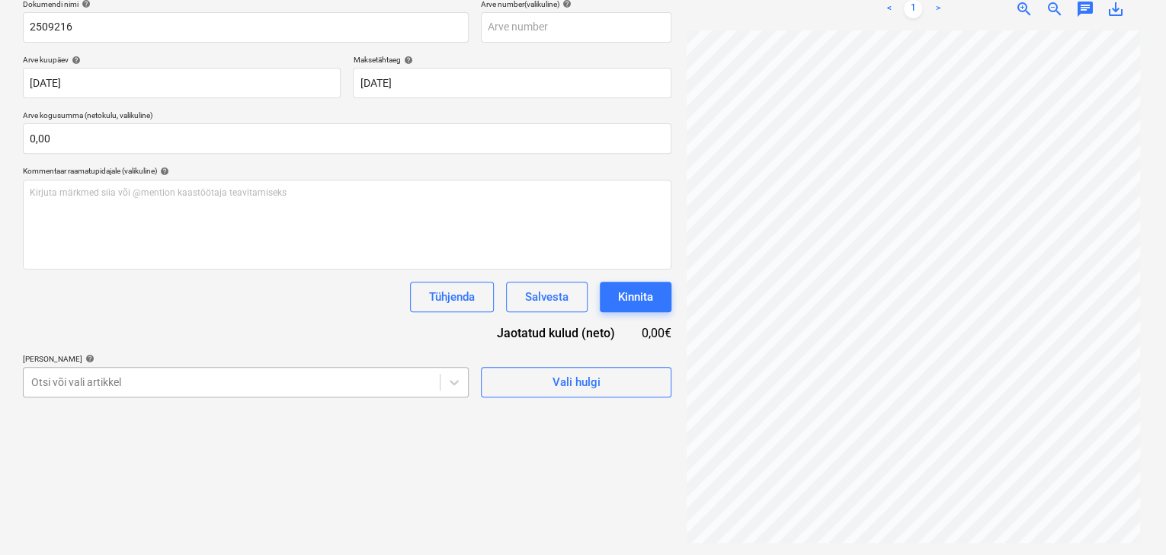
click at [189, 318] on body "Müük Projektid Kontaktid Ettevõte Koondarved Postkast 1 format_size keyboard_ar…" at bounding box center [583, 39] width 1166 height 555
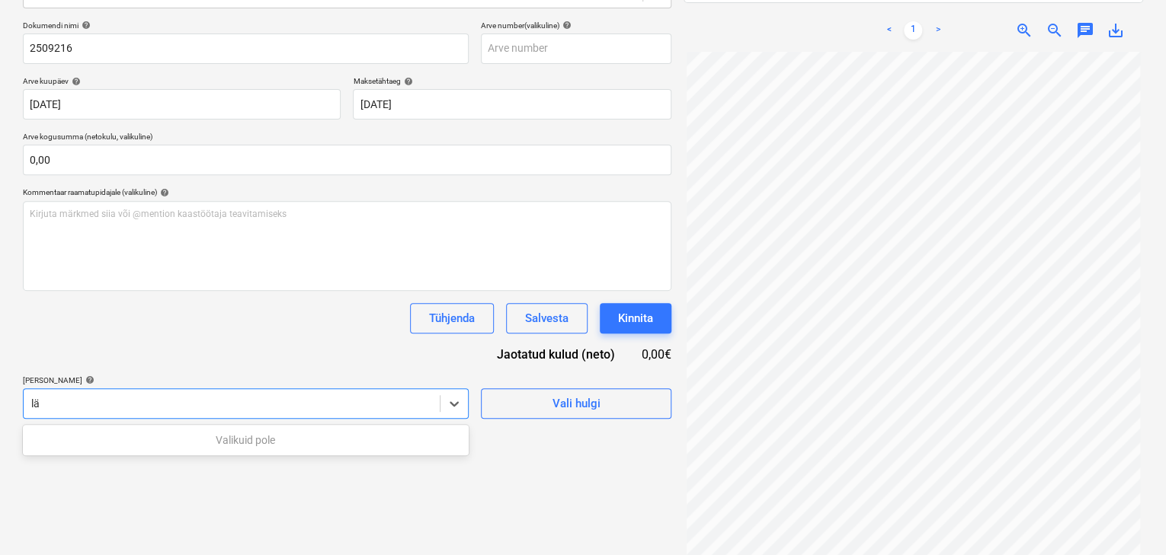
type input "l"
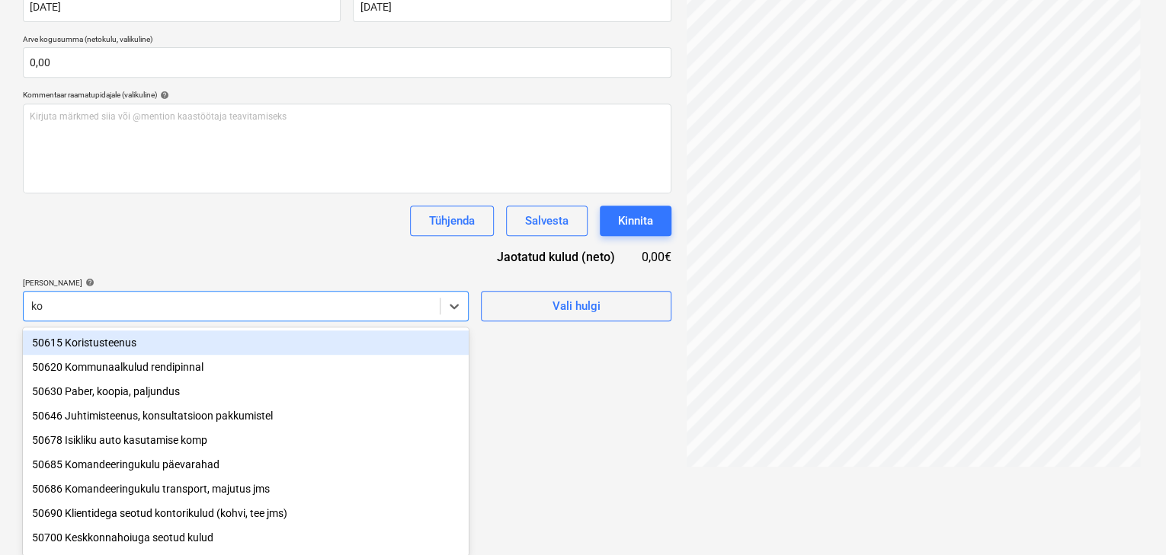
type input "kom"
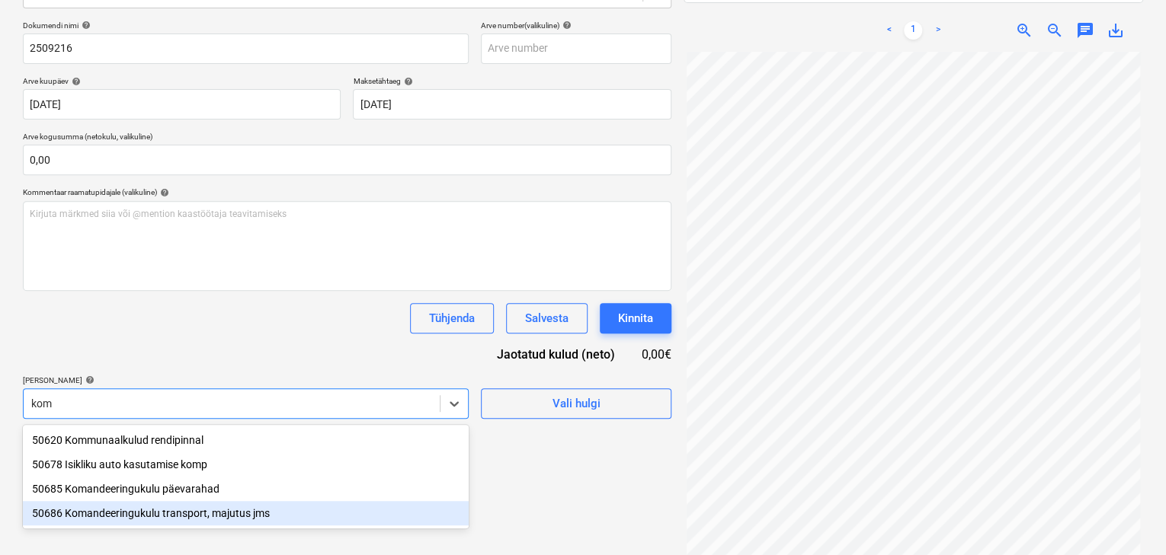
click at [217, 516] on div "50686 Komandeeringukulu transport, majutus jms" at bounding box center [246, 513] width 446 height 24
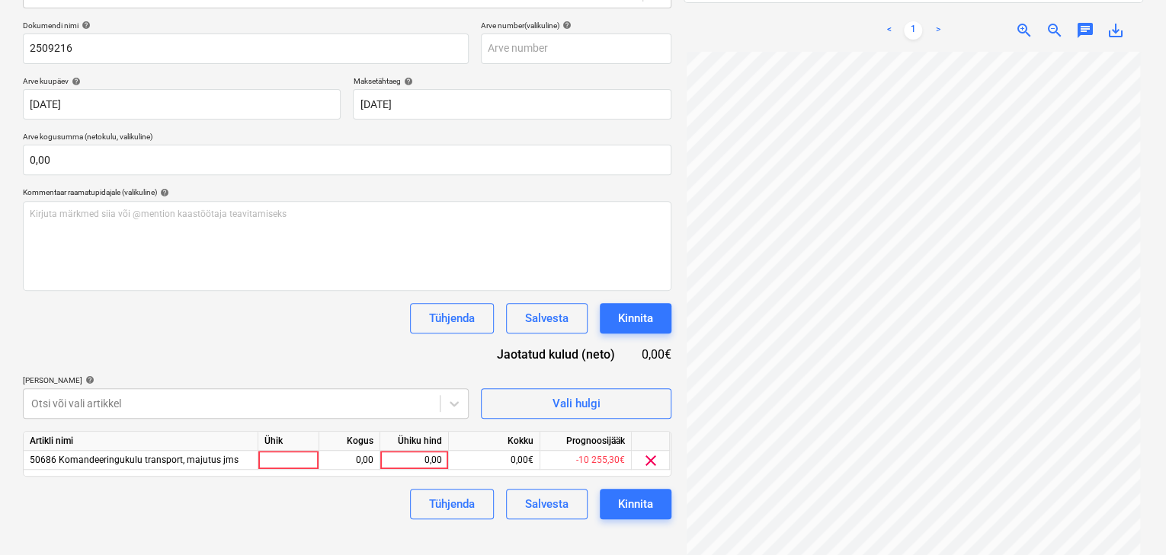
click at [536, 521] on div "Failide konteerimine Vali ettevõte AS GoTravel (10113159) [PERSON_NAME] ettevõt…" at bounding box center [347, 215] width 660 height 711
click at [414, 453] on div "0,00" at bounding box center [414, 460] width 56 height 19
type input "1604"
click at [619, 506] on div "Kinnita" at bounding box center [635, 504] width 35 height 20
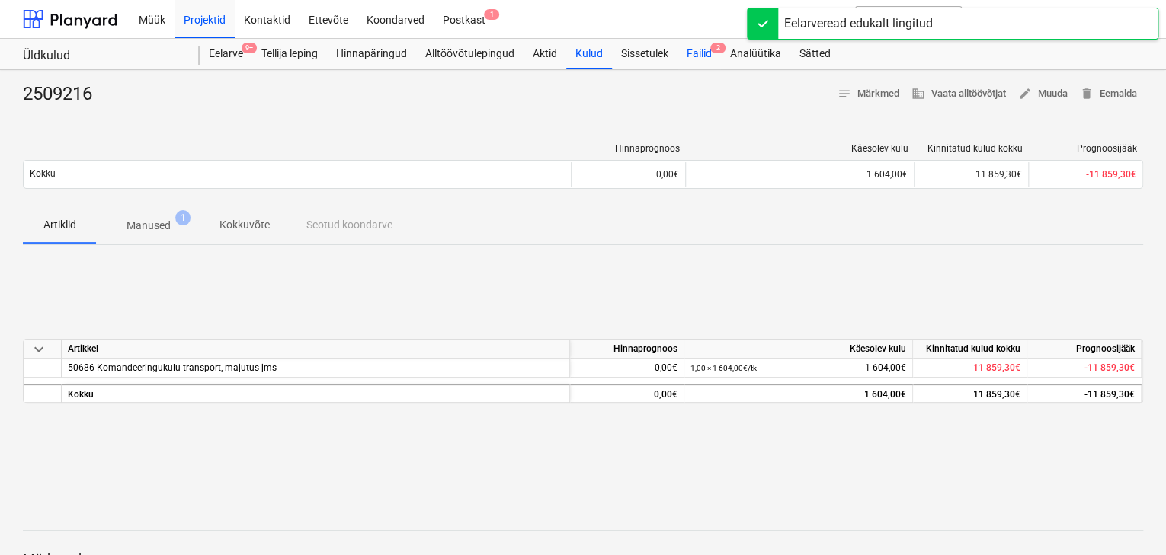
click at [703, 53] on div "Failid 2" at bounding box center [698, 54] width 43 height 30
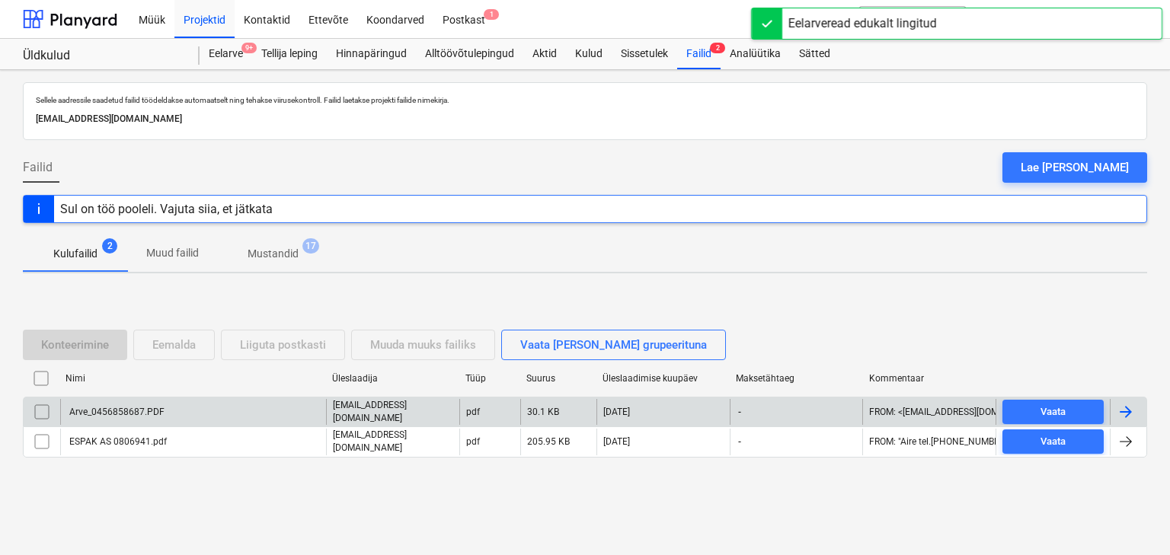
click at [129, 413] on div "Arve_0456858687.PDF" at bounding box center [116, 412] width 98 height 11
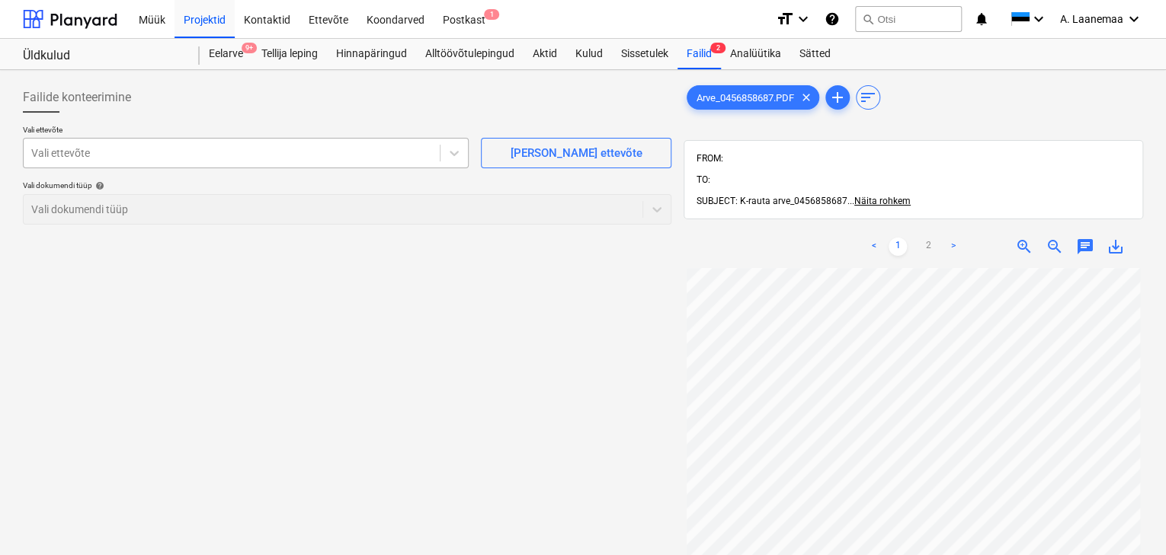
click at [74, 148] on div at bounding box center [231, 153] width 401 height 15
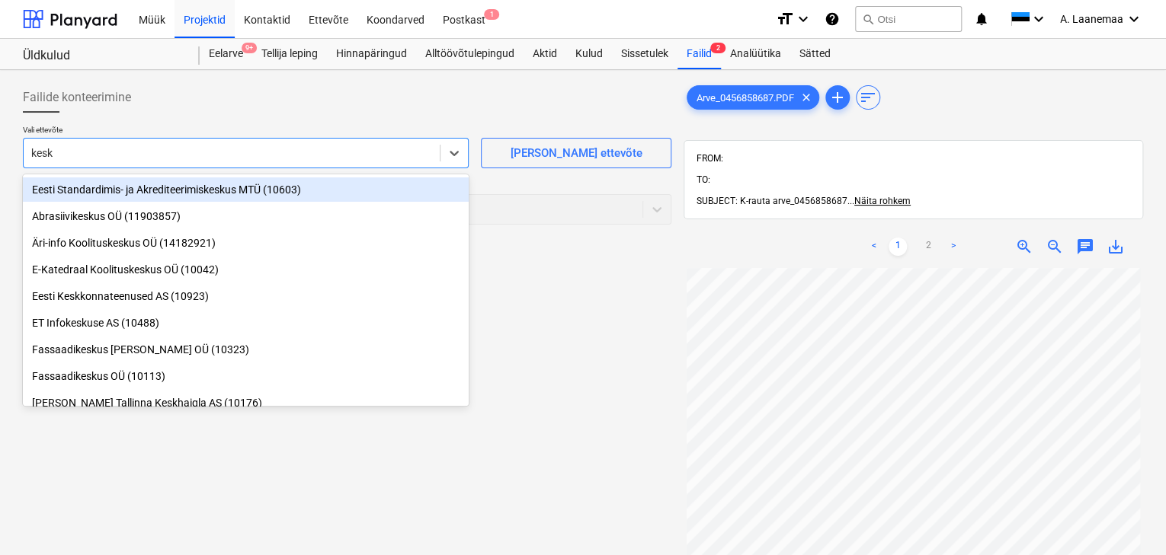
type input "kesko"
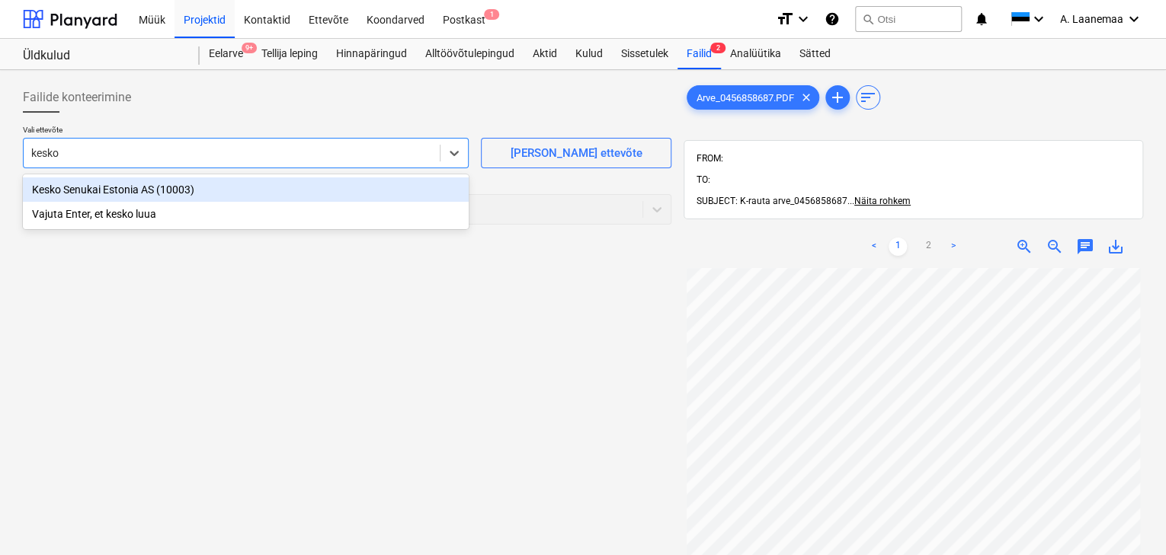
click at [82, 184] on div "Kesko Senukai Estonia AS (10003)" at bounding box center [246, 189] width 446 height 24
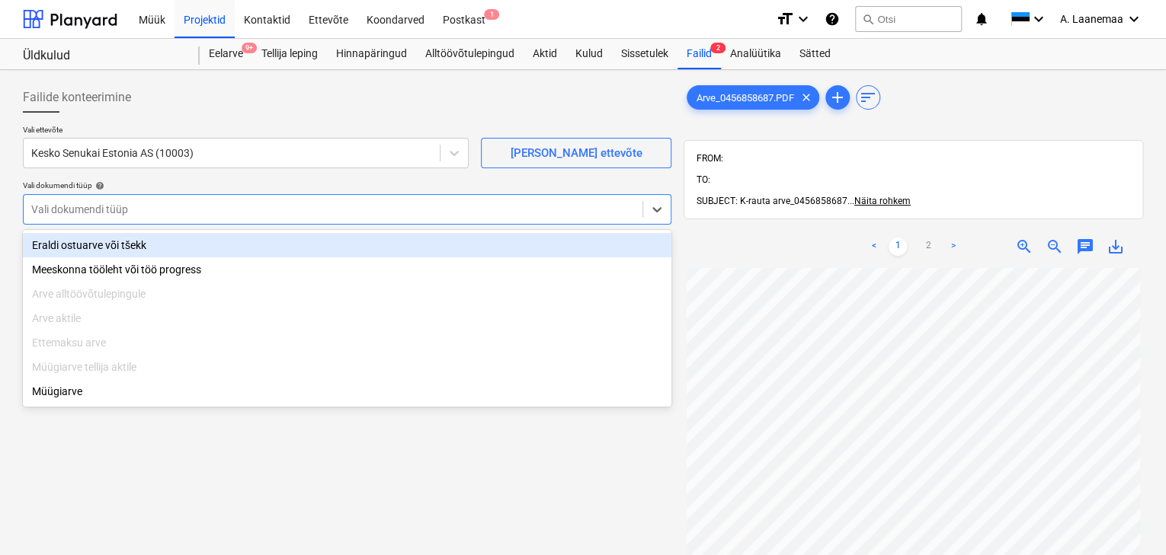
click at [85, 203] on div at bounding box center [332, 209] width 603 height 15
click at [85, 247] on div "Eraldi ostuarve või tšekk" at bounding box center [347, 245] width 648 height 24
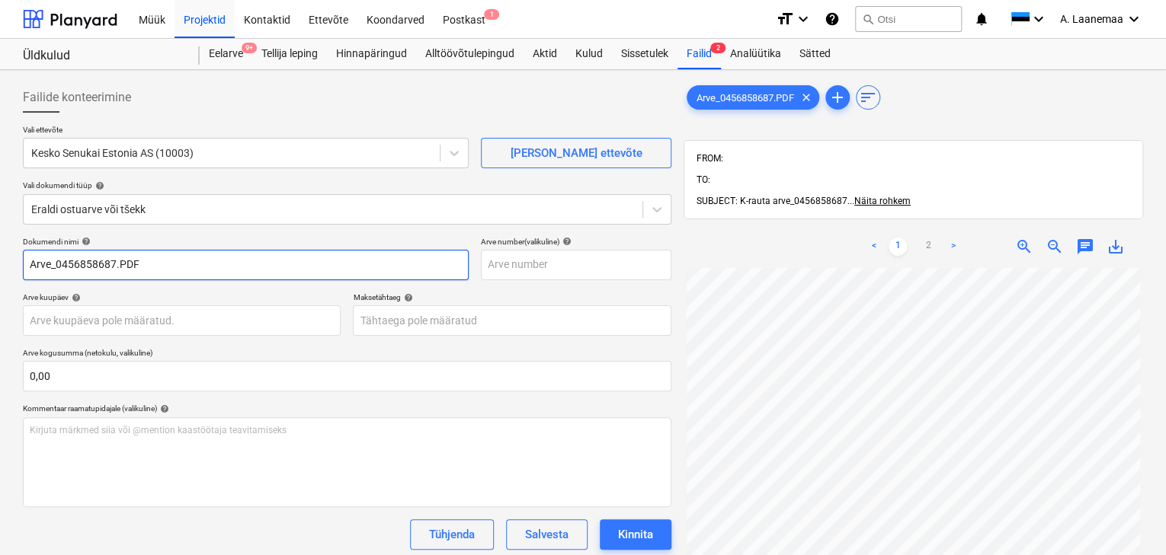
click at [146, 259] on input "Arve_0456858687.PDF" at bounding box center [246, 265] width 446 height 30
type input "456858687"
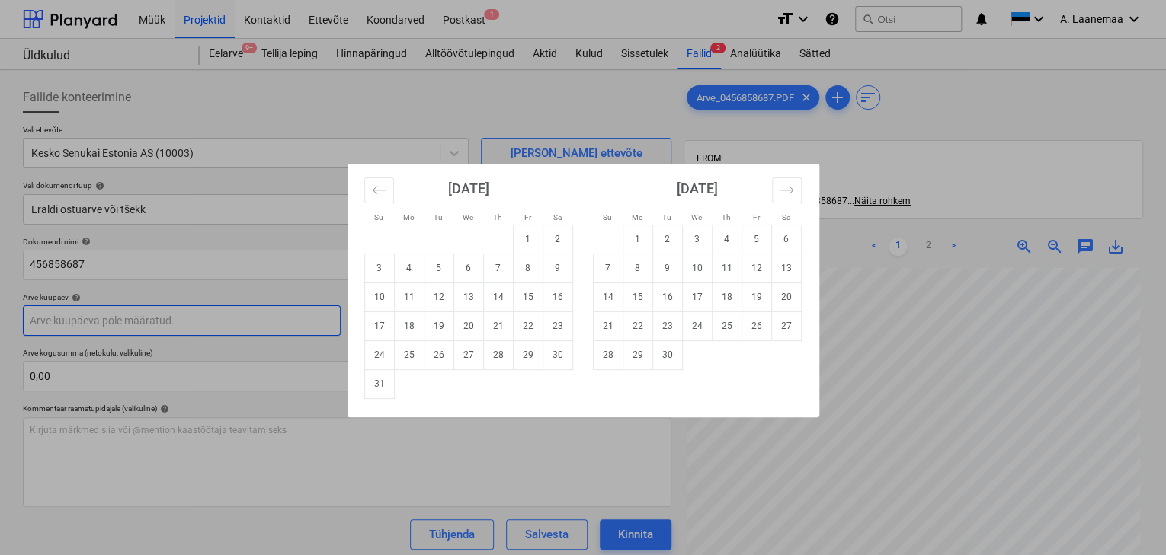
click at [119, 317] on body "Müük Projektid Kontaktid Ettevõte Koondarved Postkast 1 format_size keyboard_ar…" at bounding box center [583, 277] width 1166 height 555
click at [470, 294] on td "13" at bounding box center [468, 297] width 30 height 29
type input "[DATE]"
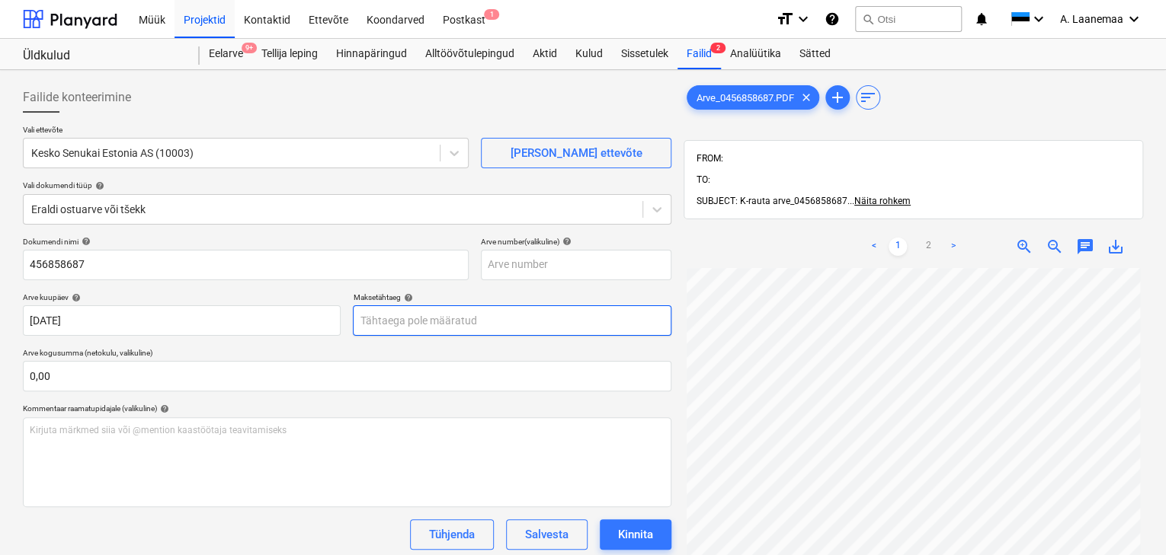
click at [461, 317] on body "Müük Projektid Kontaktid Ettevõte Koondarved Postkast 1 format_size keyboard_ar…" at bounding box center [583, 277] width 1166 height 555
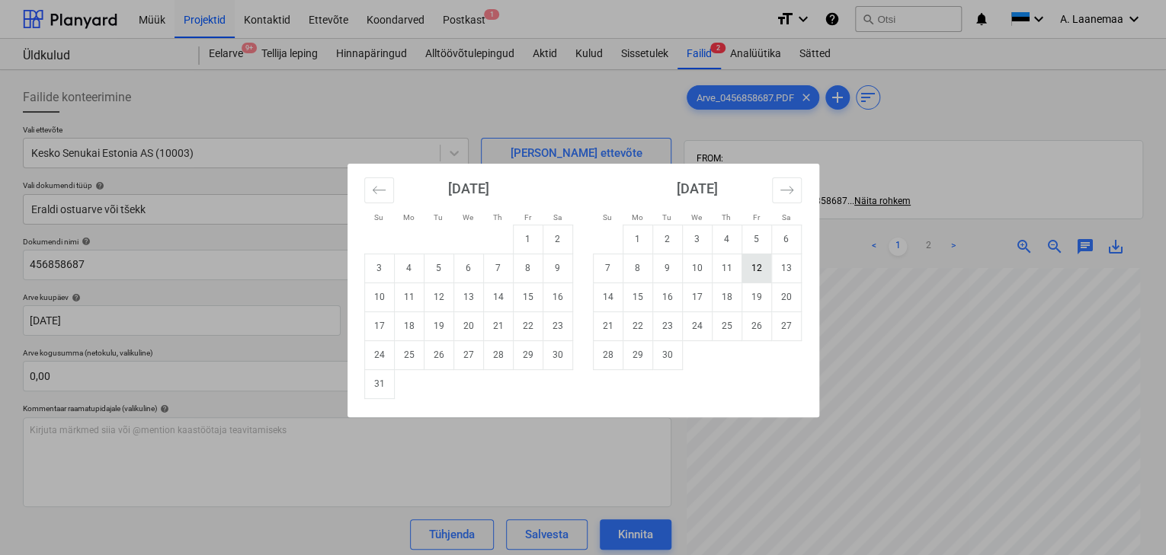
click at [750, 262] on td "12" at bounding box center [756, 268] width 30 height 29
type input "[DATE]"
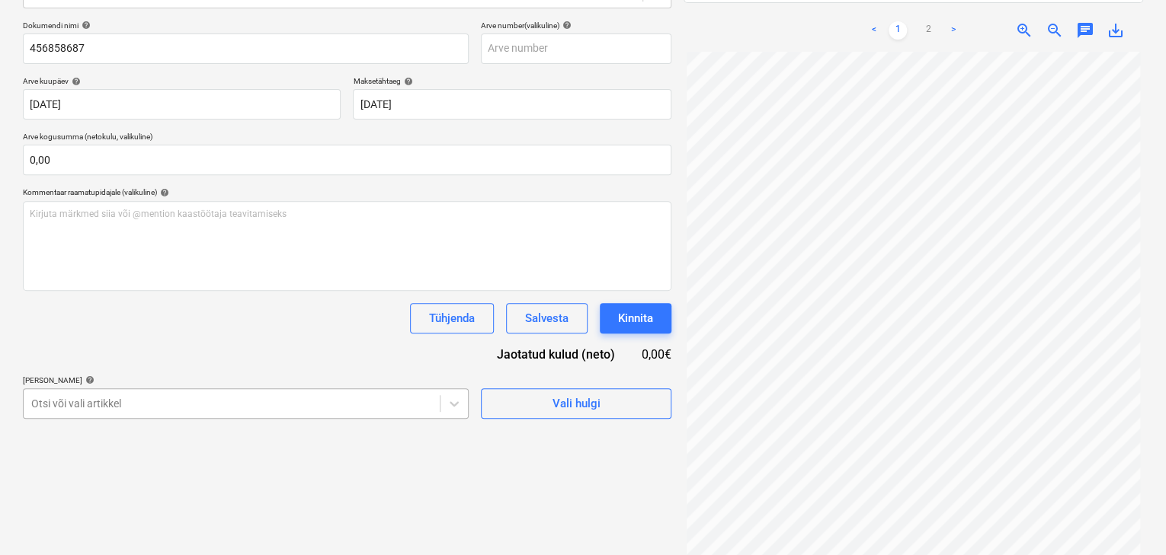
scroll to position [317, 0]
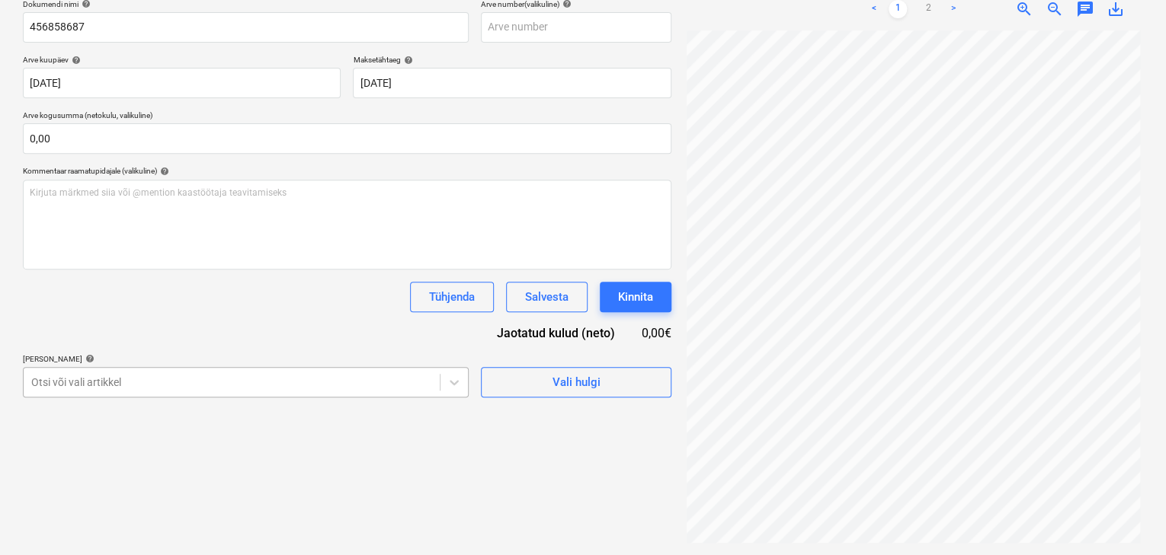
click at [247, 318] on body "Müük Projektid Kontaktid Ettevõte Koondarved Postkast 1 format_size keyboard_ar…" at bounding box center [583, 39] width 1166 height 555
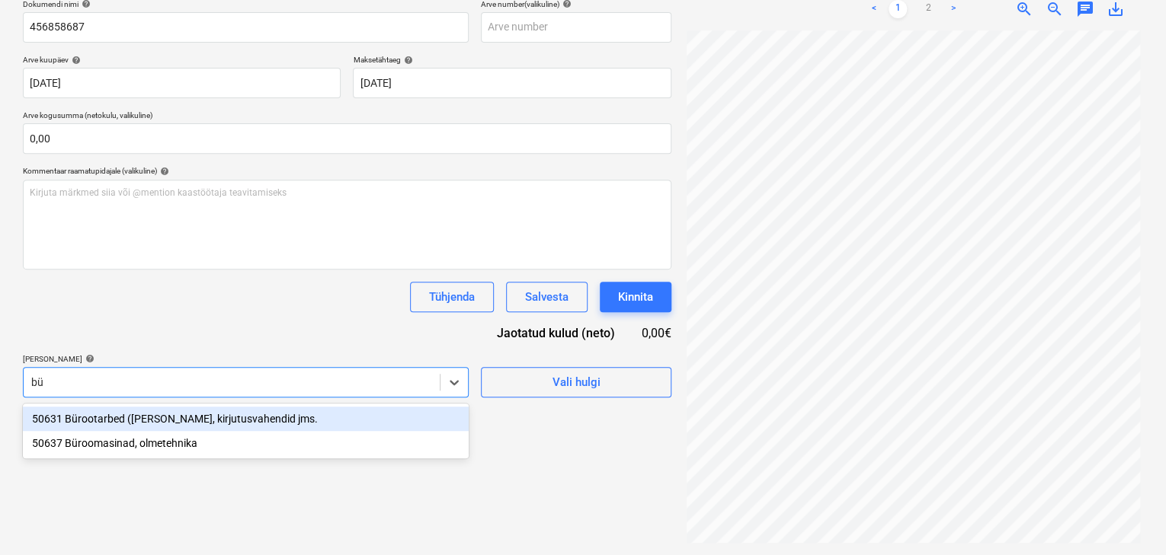
scroll to position [216, 0]
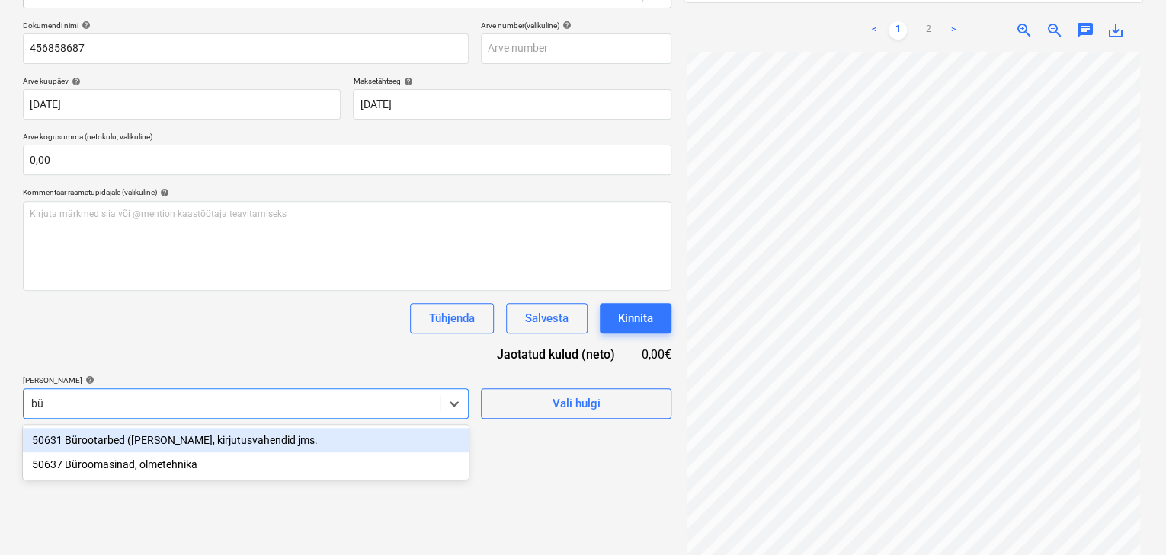
type input "b"
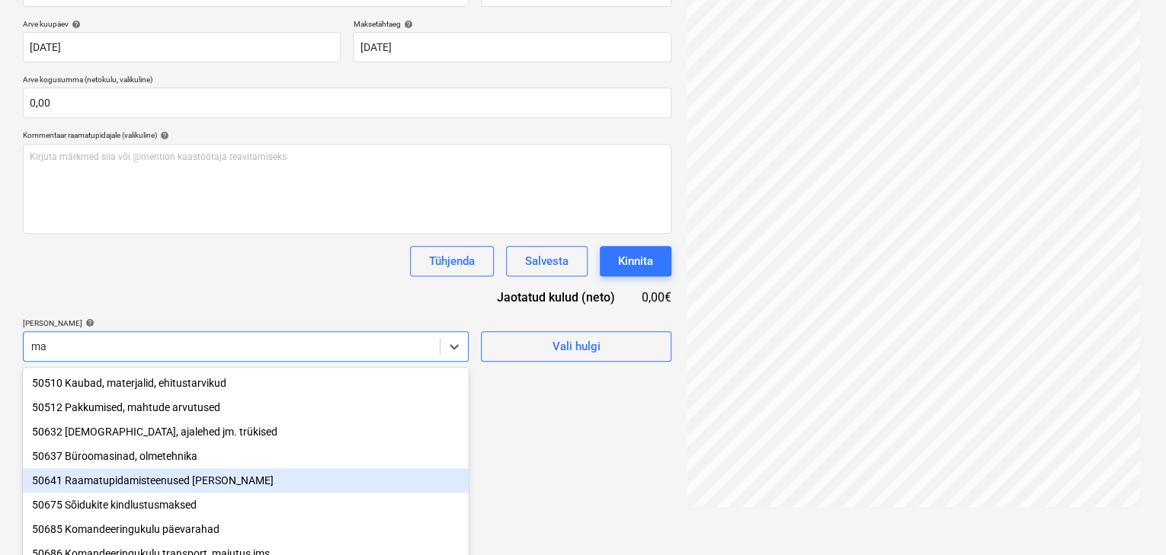
scroll to position [253, 0]
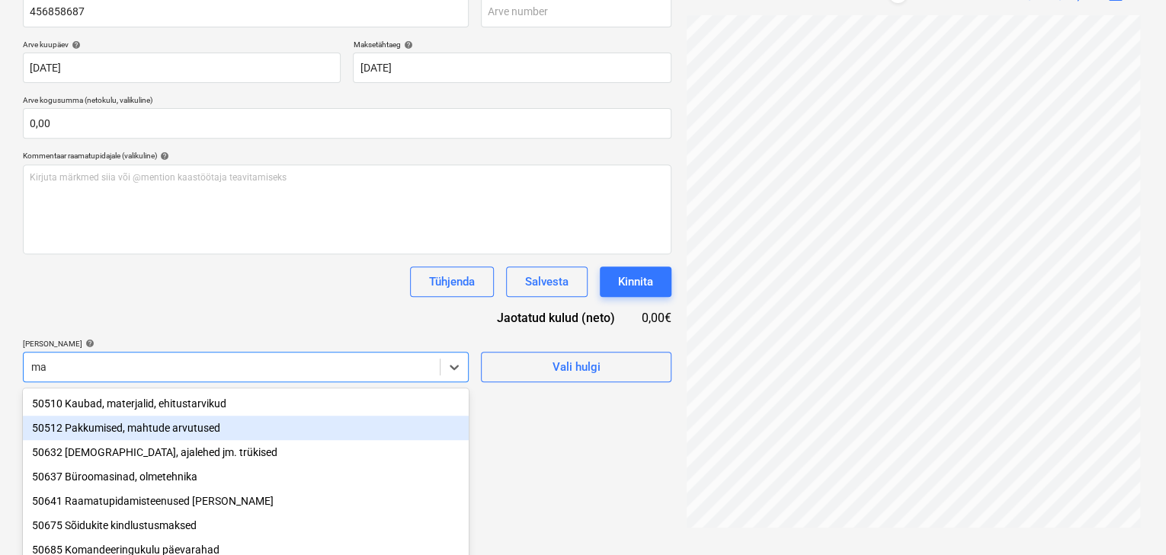
type input "m"
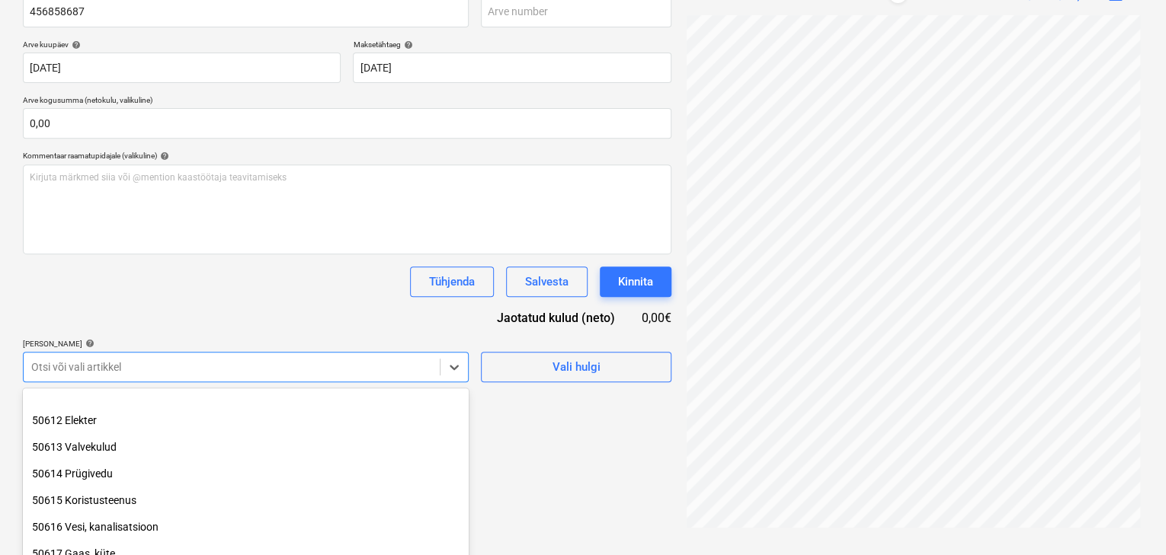
scroll to position [244, 0]
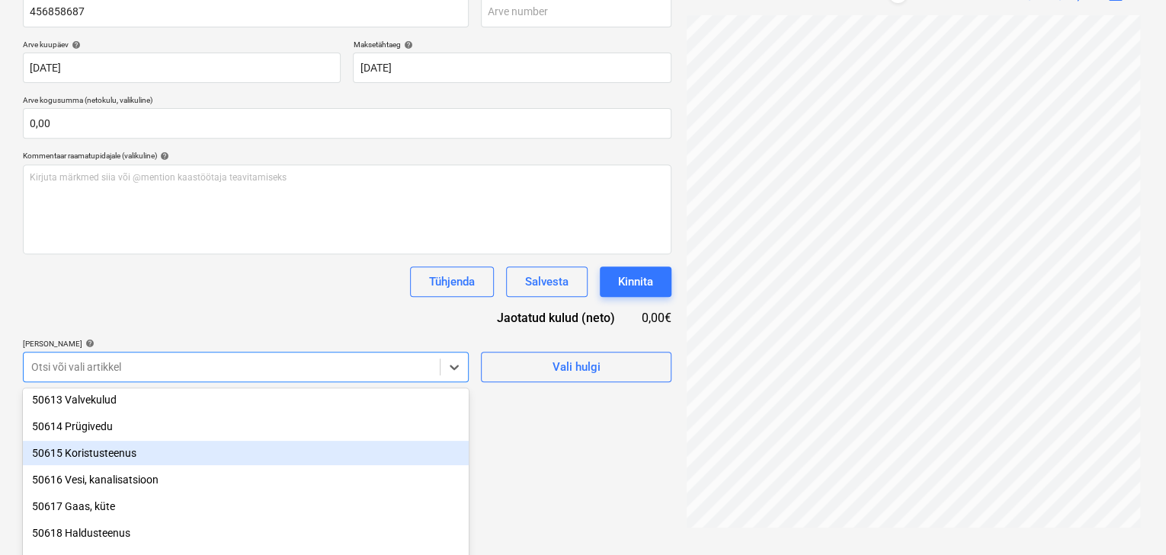
click at [71, 459] on div "50615 Koristusteenus" at bounding box center [246, 453] width 446 height 24
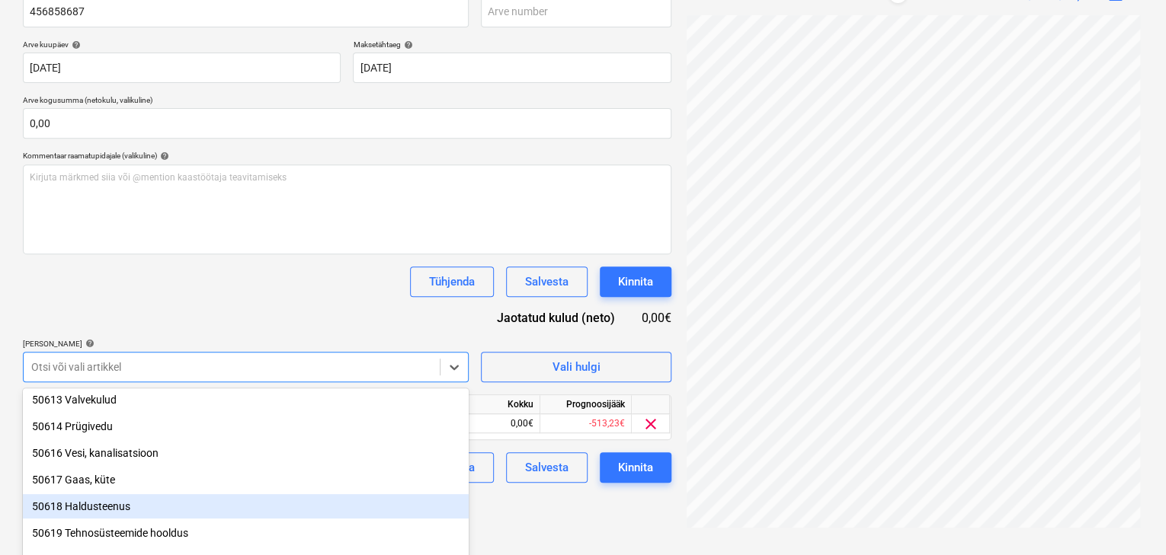
scroll to position [216, 0]
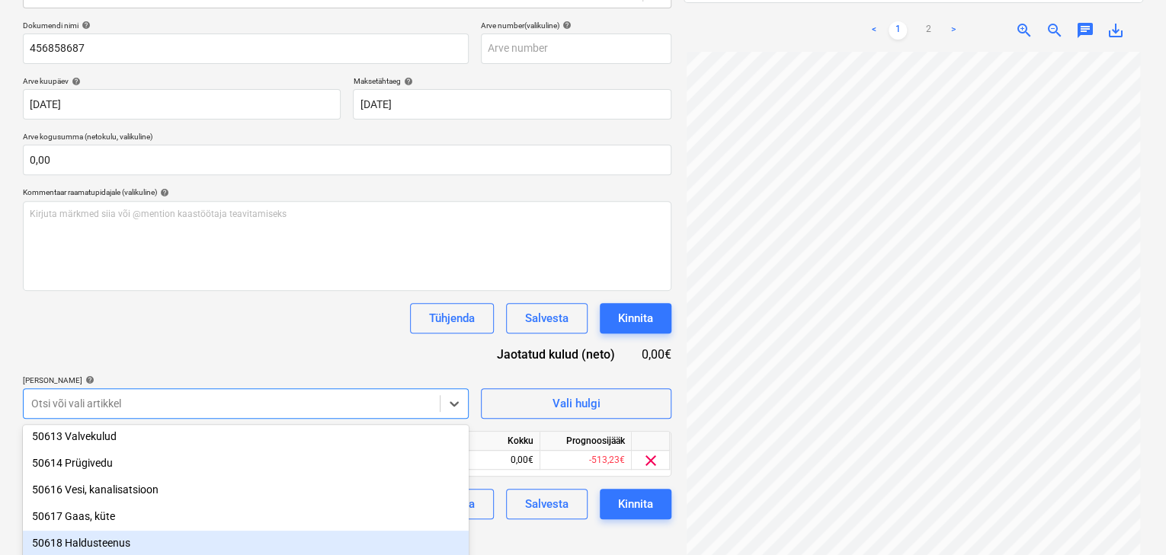
click at [520, 511] on div "Failide konteerimine Vali ettevõte Kesko Senukai Estonia AS (10003) [PERSON_NAM…" at bounding box center [347, 215] width 660 height 711
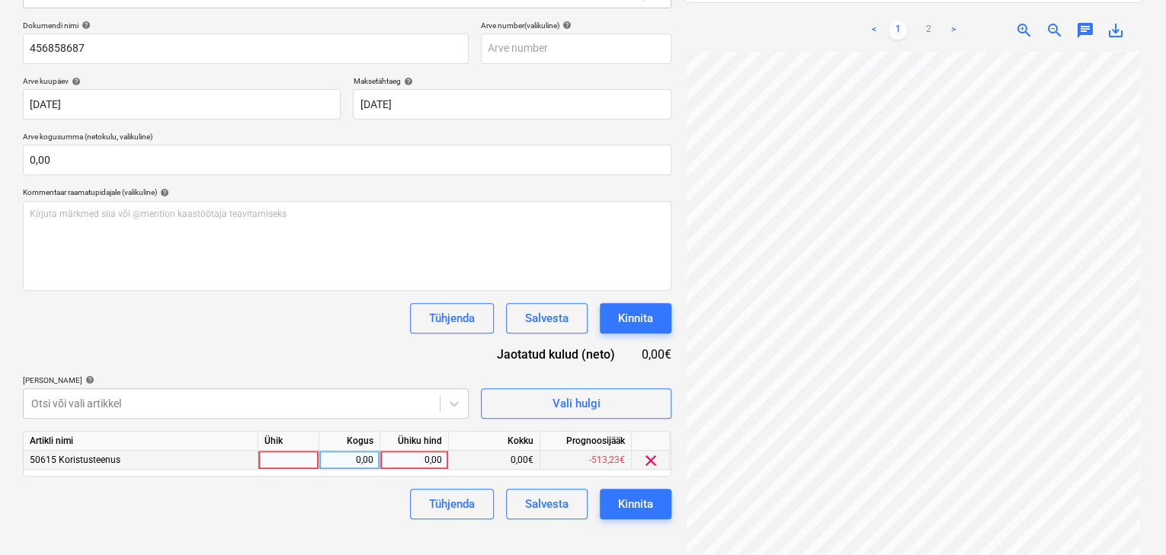
click at [412, 459] on div "0,00" at bounding box center [414, 460] width 56 height 19
type input "28,16"
click at [637, 503] on div "Kinnita" at bounding box center [635, 504] width 35 height 20
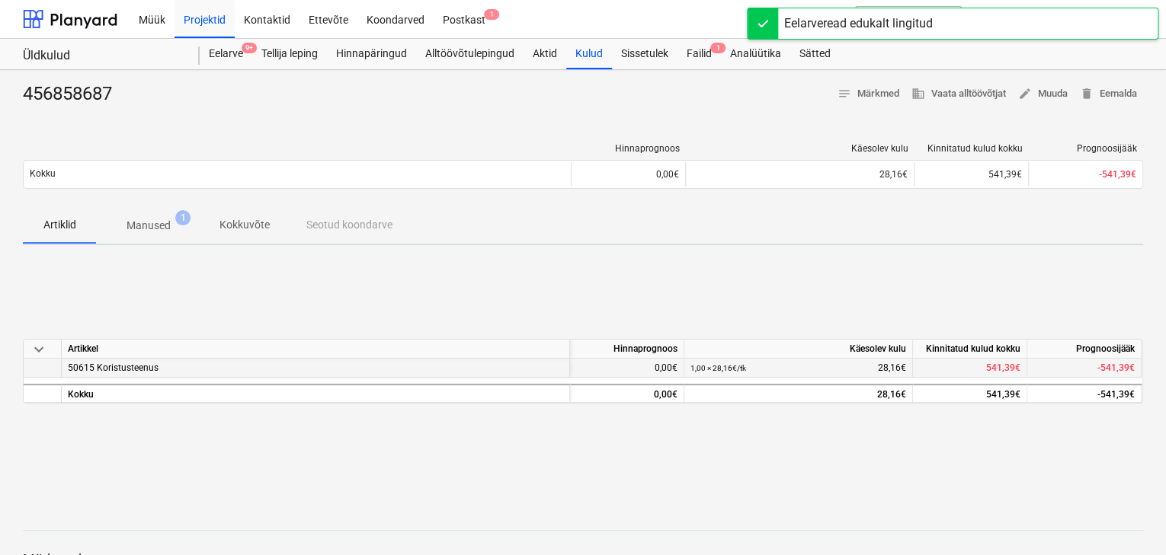
click at [116, 369] on span "50615 Koristusteenus" at bounding box center [113, 368] width 91 height 11
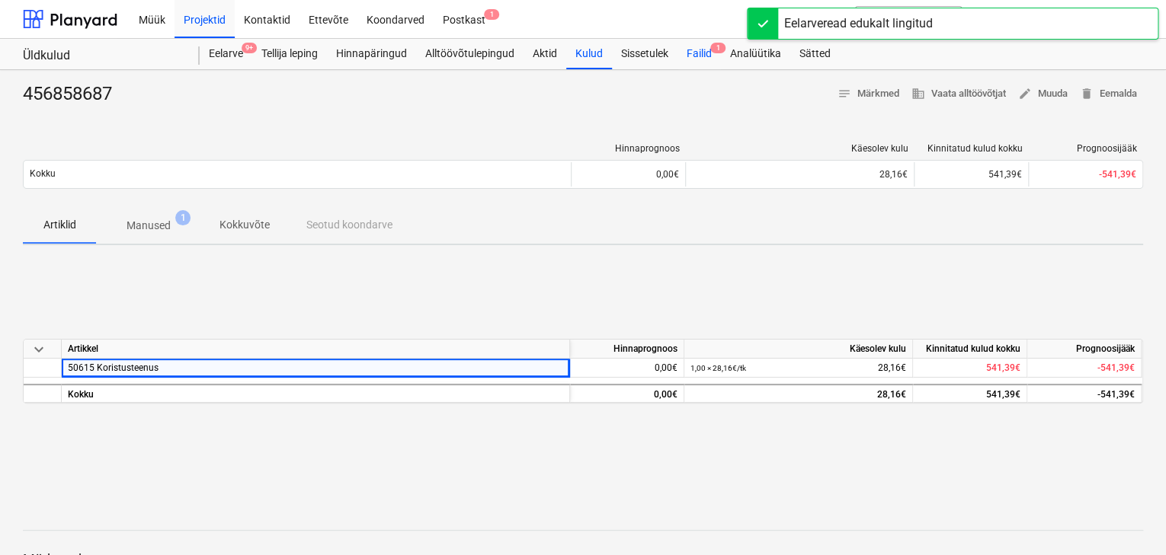
click at [692, 50] on div "Failid 1" at bounding box center [698, 54] width 43 height 30
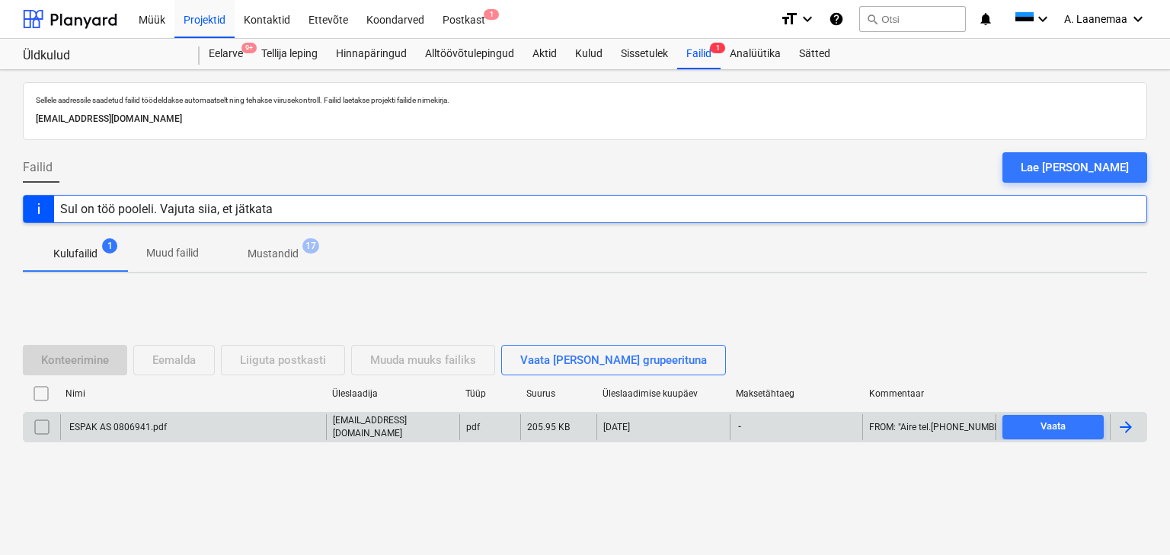
click at [124, 428] on div "ESPAK AS 0806941.pdf" at bounding box center [117, 427] width 100 height 11
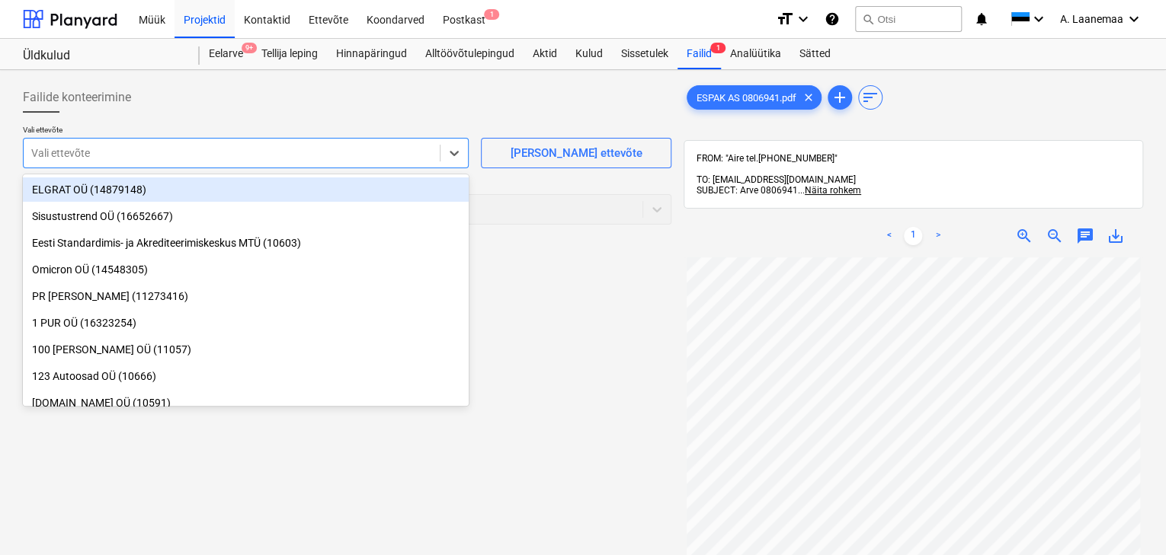
click at [104, 151] on div at bounding box center [231, 153] width 401 height 15
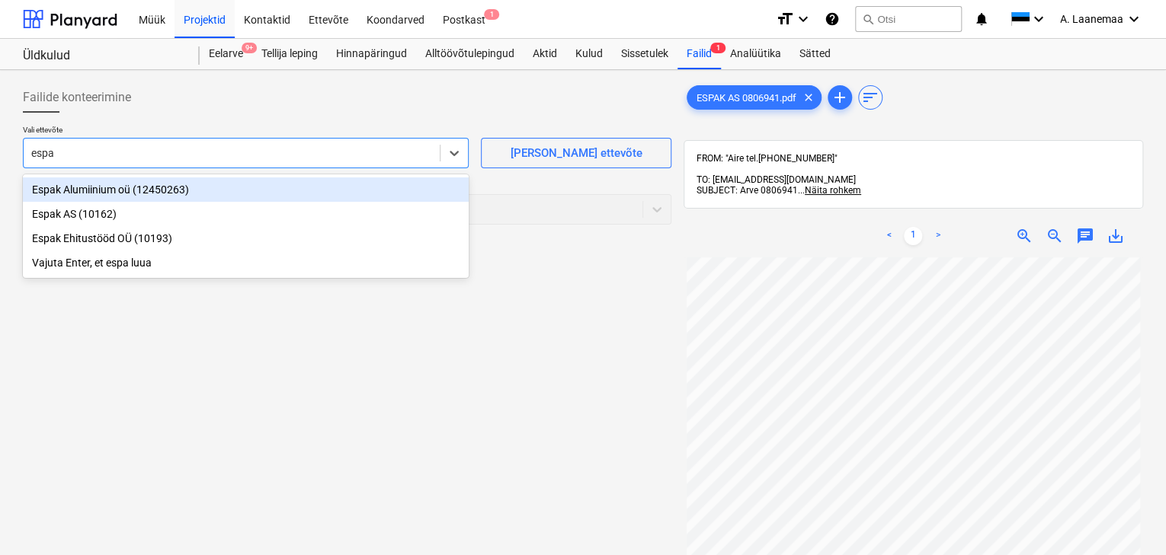
type input "espak"
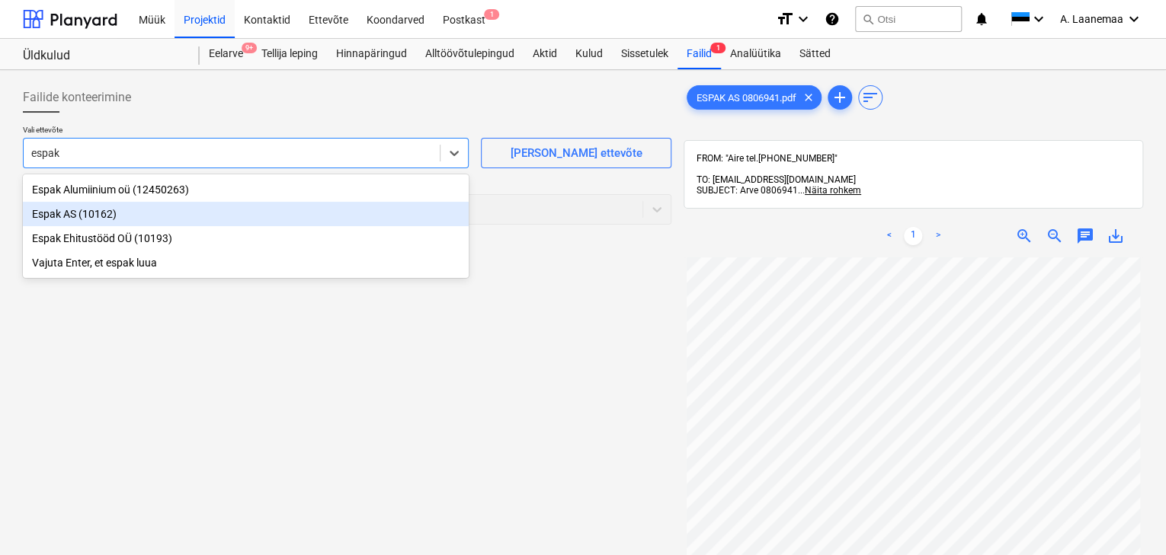
click at [91, 213] on div "Espak AS (10162)" at bounding box center [246, 214] width 446 height 24
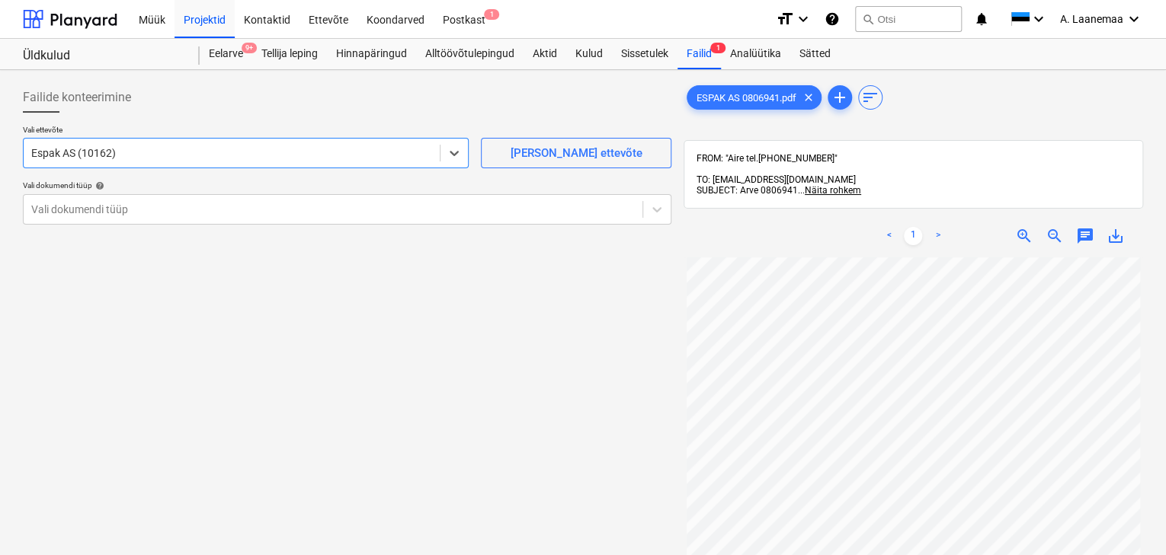
click at [91, 213] on div at bounding box center [332, 209] width 603 height 15
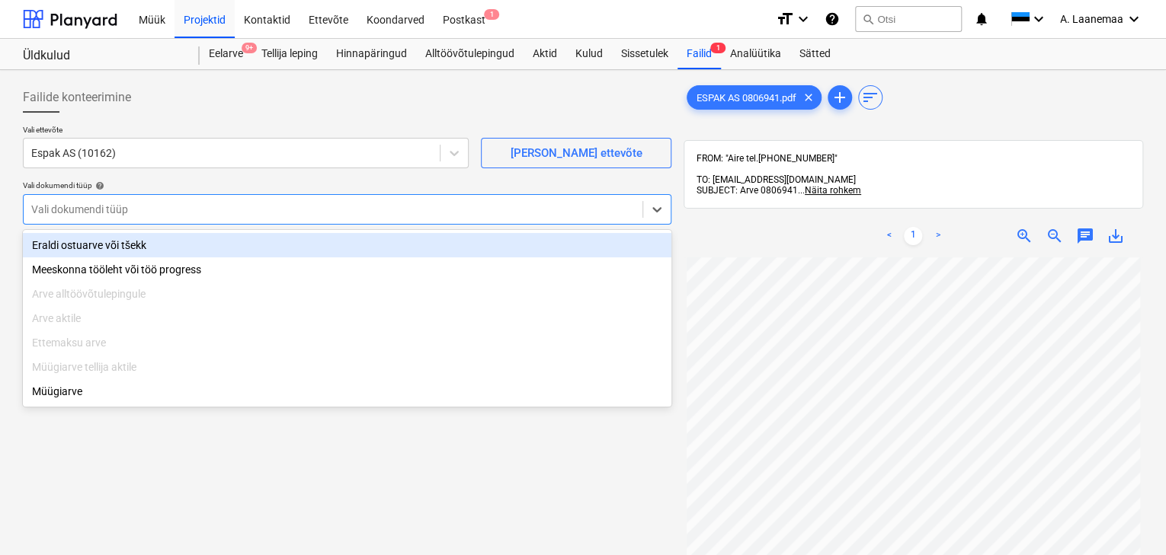
click at [91, 241] on div "Eraldi ostuarve või tšekk" at bounding box center [347, 245] width 648 height 24
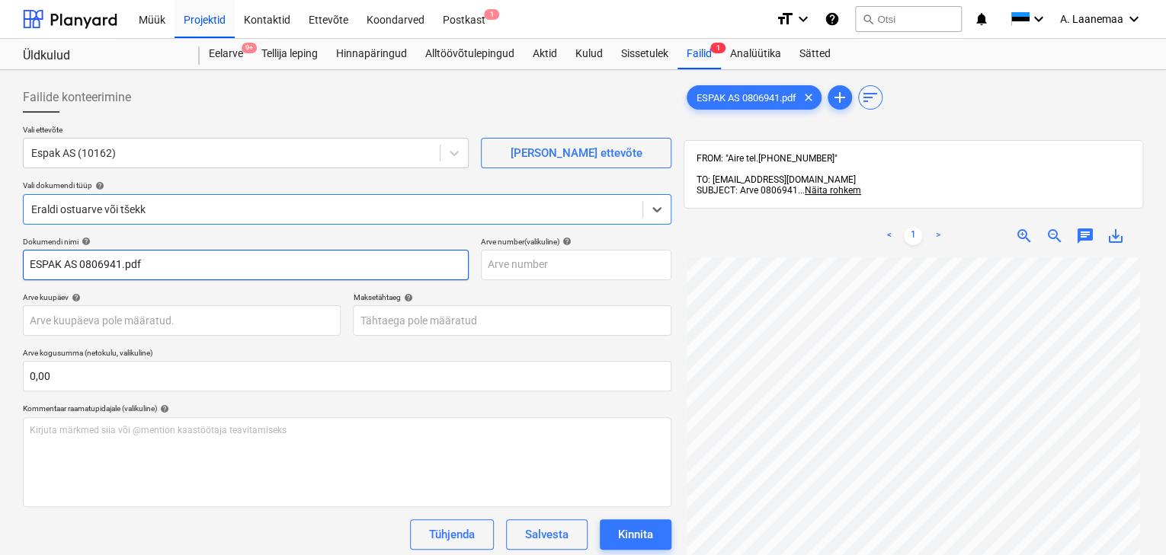
click at [149, 264] on input "ESPAK AS 0806941.pdf" at bounding box center [246, 265] width 446 height 30
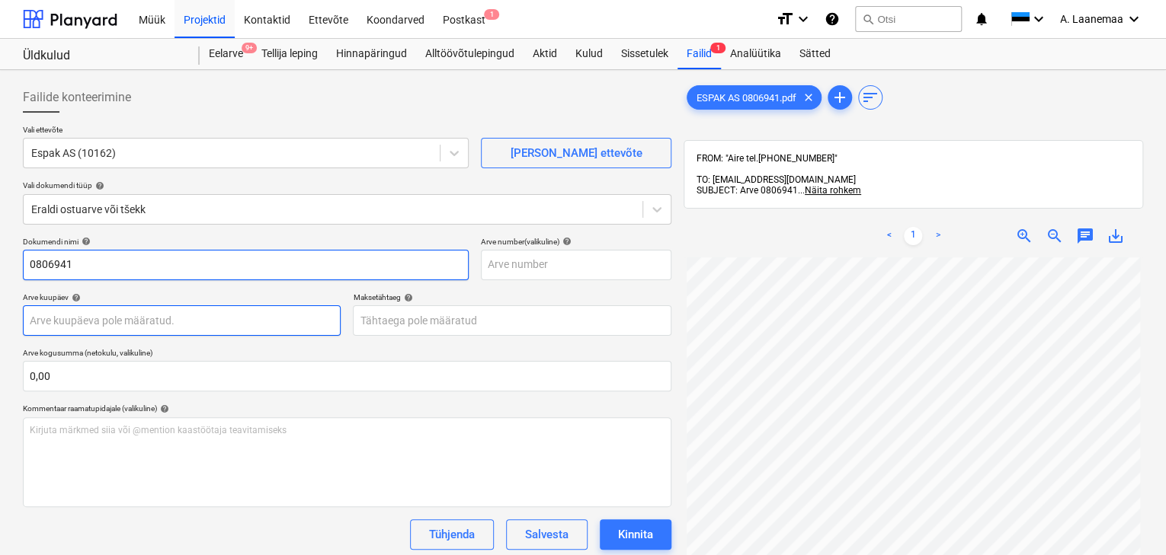
type input "0806941"
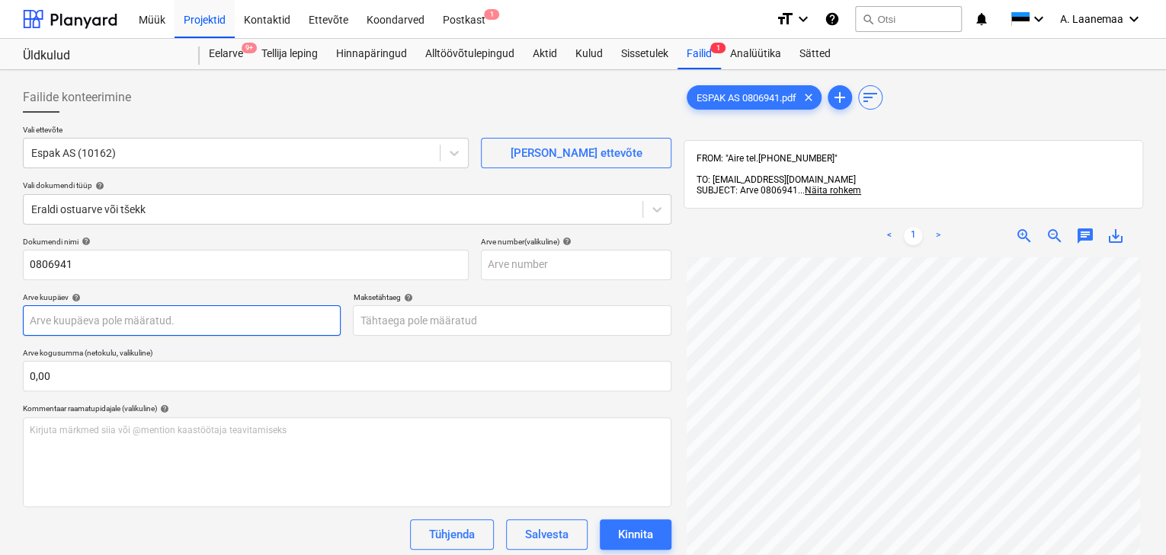
click at [106, 320] on body "Müük Projektid Kontaktid Ettevõte Koondarved Postkast 1 format_size keyboard_ar…" at bounding box center [583, 277] width 1166 height 555
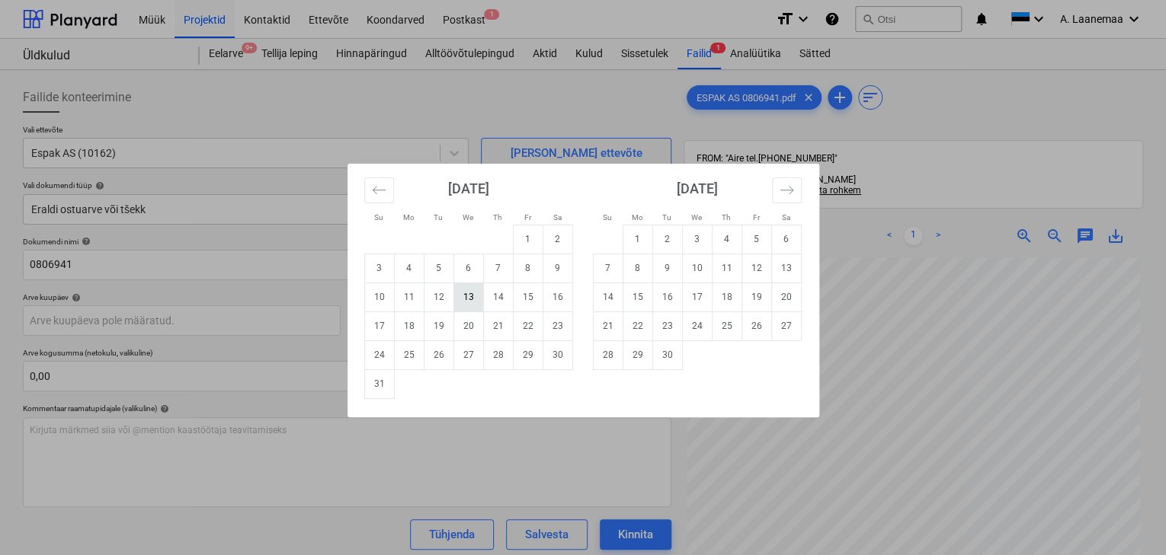
click at [473, 305] on td "13" at bounding box center [468, 297] width 30 height 29
type input "[DATE]"
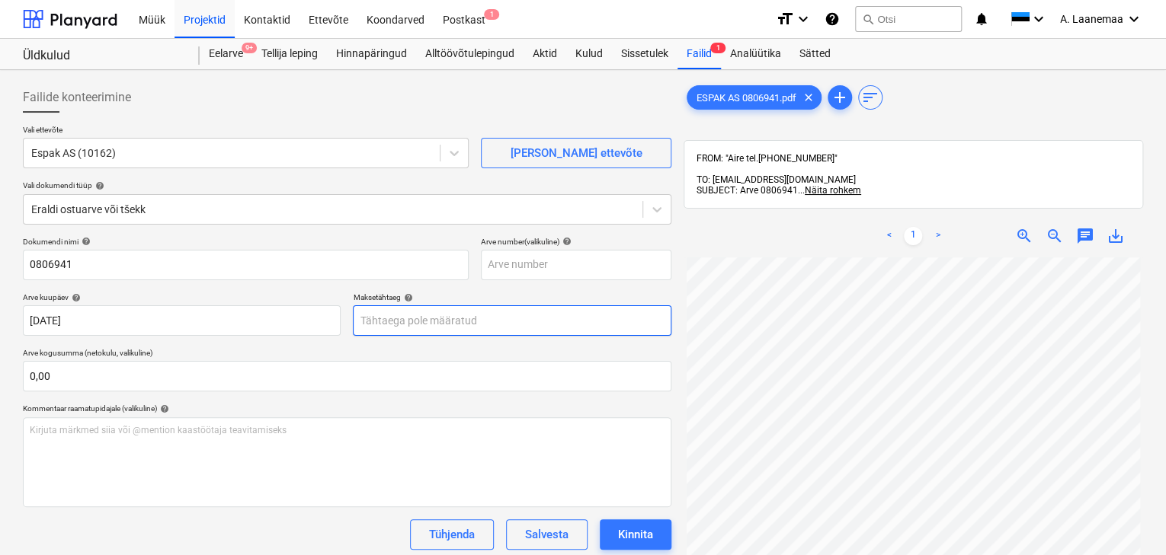
click at [450, 320] on body "Müük Projektid Kontaktid Ettevõte Koondarved Postkast 1 format_size keyboard_ar…" at bounding box center [583, 277] width 1166 height 555
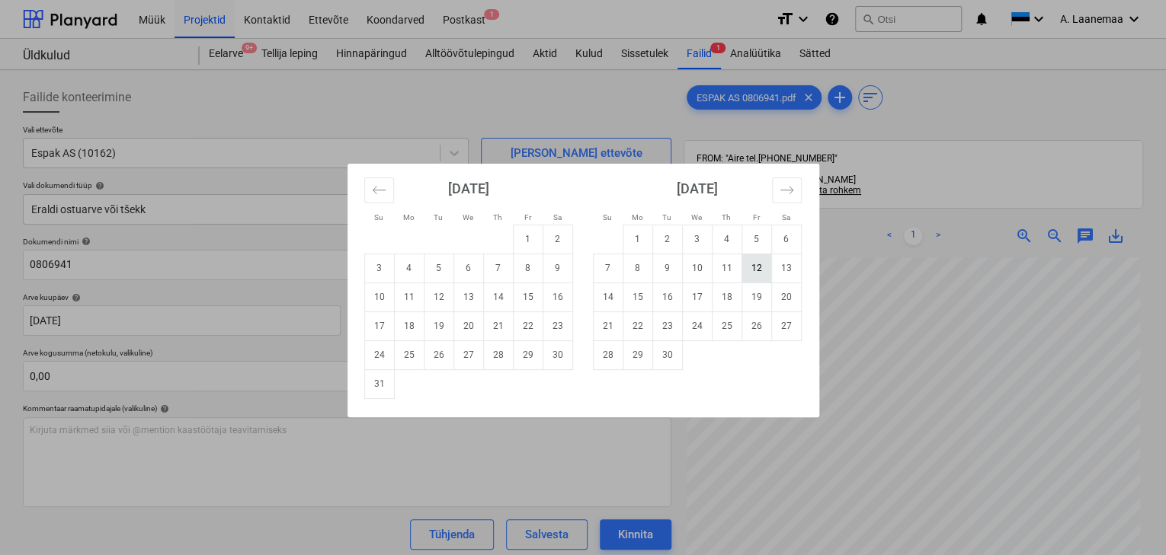
click at [750, 269] on td "12" at bounding box center [756, 268] width 30 height 29
type input "[DATE]"
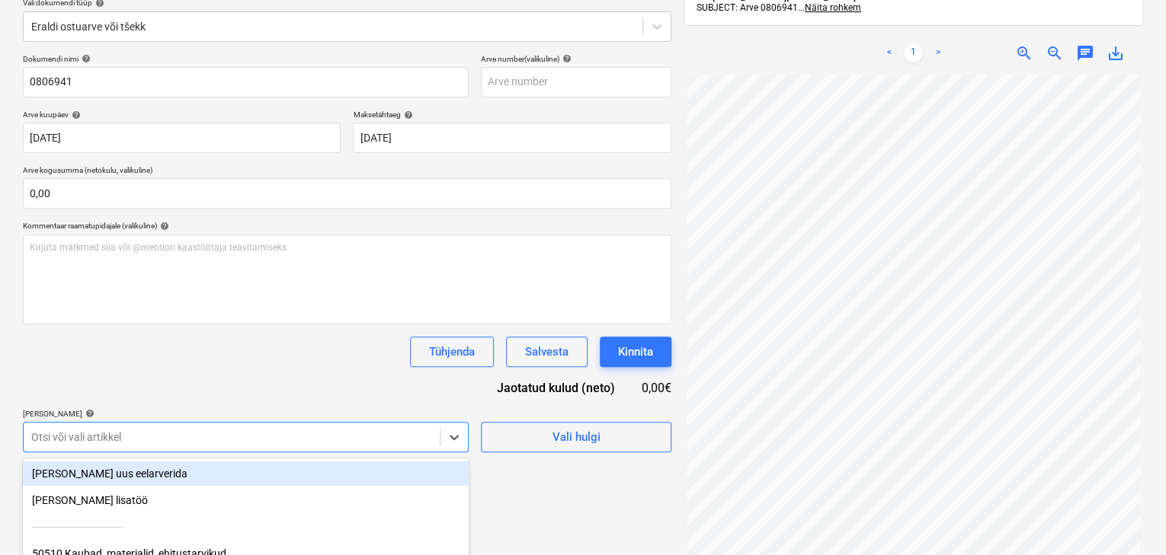
scroll to position [317, 0]
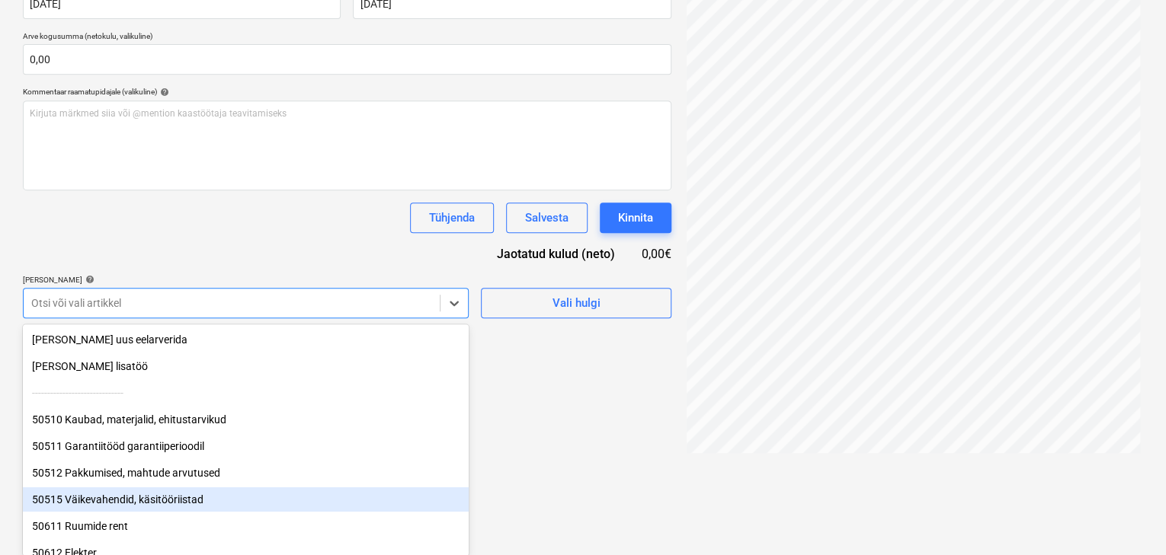
click at [123, 495] on div "50515 Väikevahendid, käsitööriistad" at bounding box center [246, 500] width 446 height 24
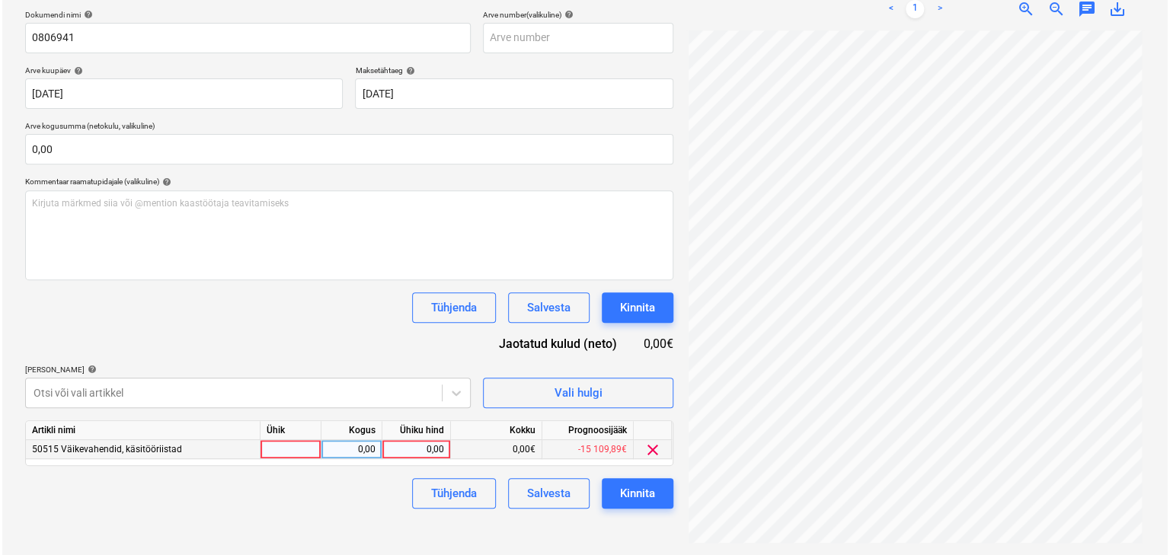
scroll to position [216, 0]
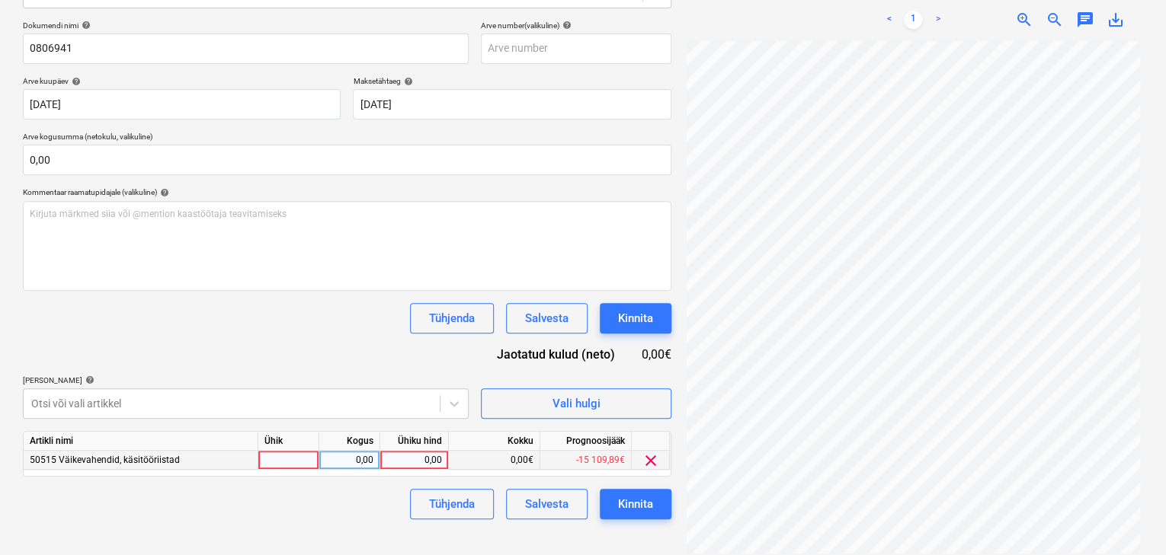
click at [417, 458] on div "0,00" at bounding box center [414, 460] width 56 height 19
type input "38,31"
click at [660, 504] on button "Kinnita" at bounding box center [636, 504] width 72 height 30
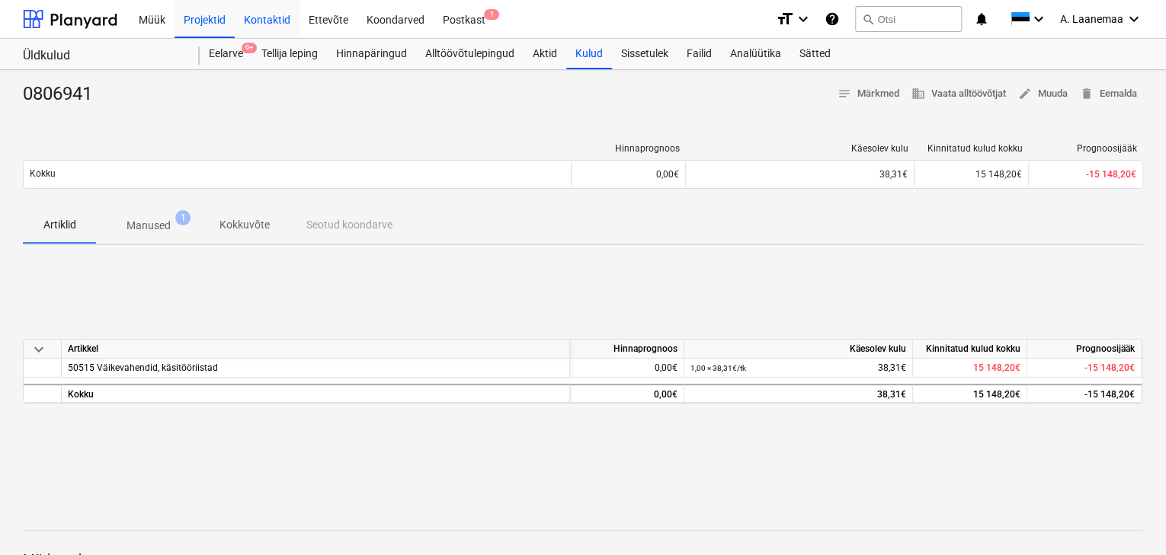
click at [268, 21] on div "Kontaktid" at bounding box center [267, 18] width 65 height 39
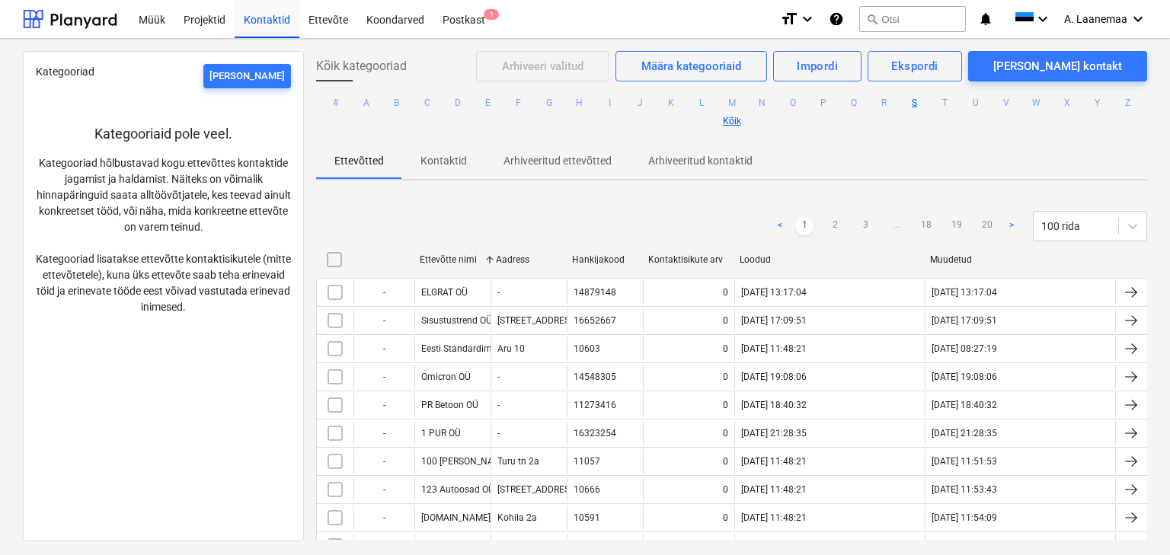
click at [911, 102] on button "S" at bounding box center [915, 103] width 18 height 18
